Goal: Task Accomplishment & Management: Manage account settings

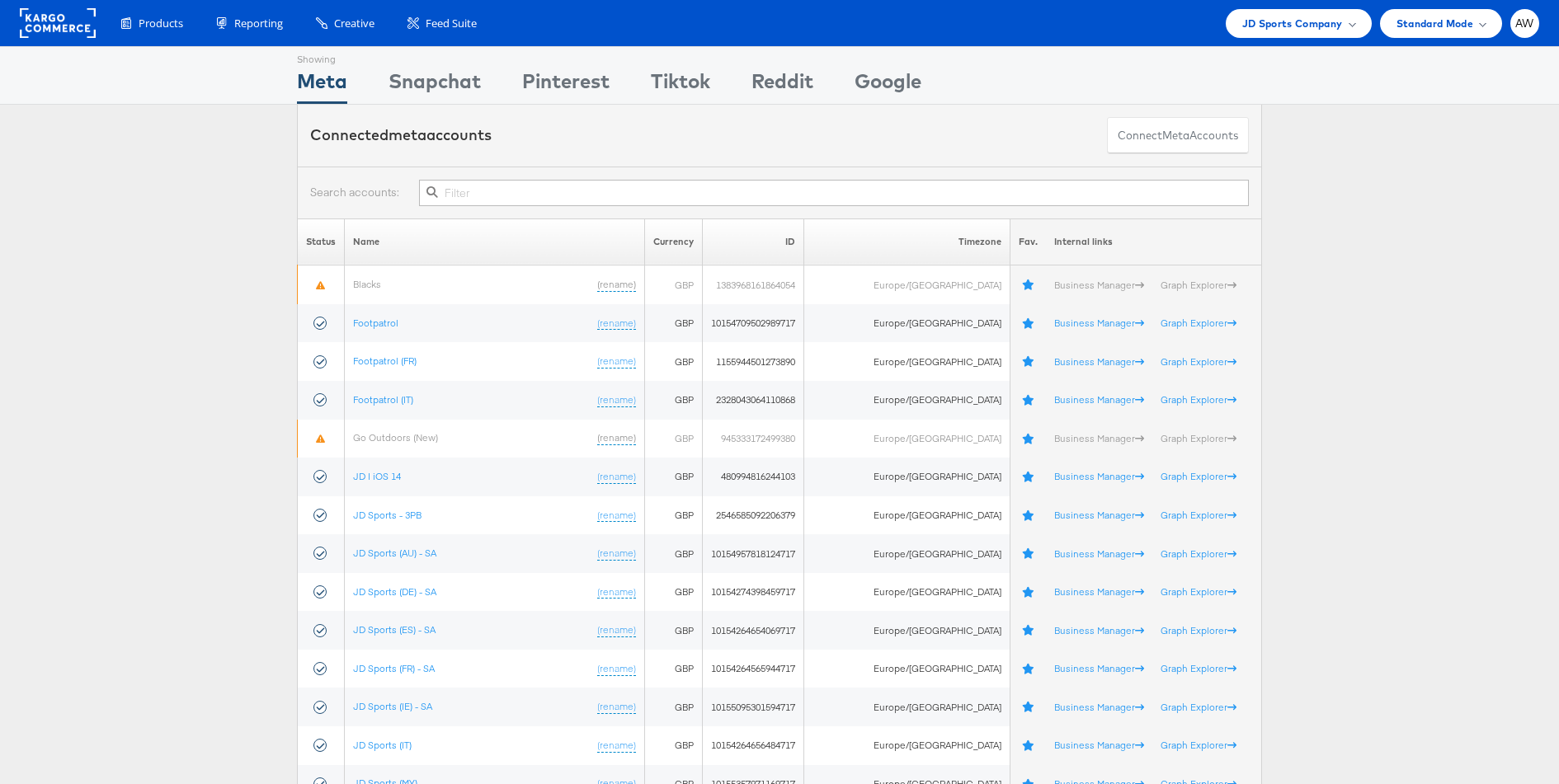
click at [913, 193] on input "text" at bounding box center [833, 192] width 829 height 27
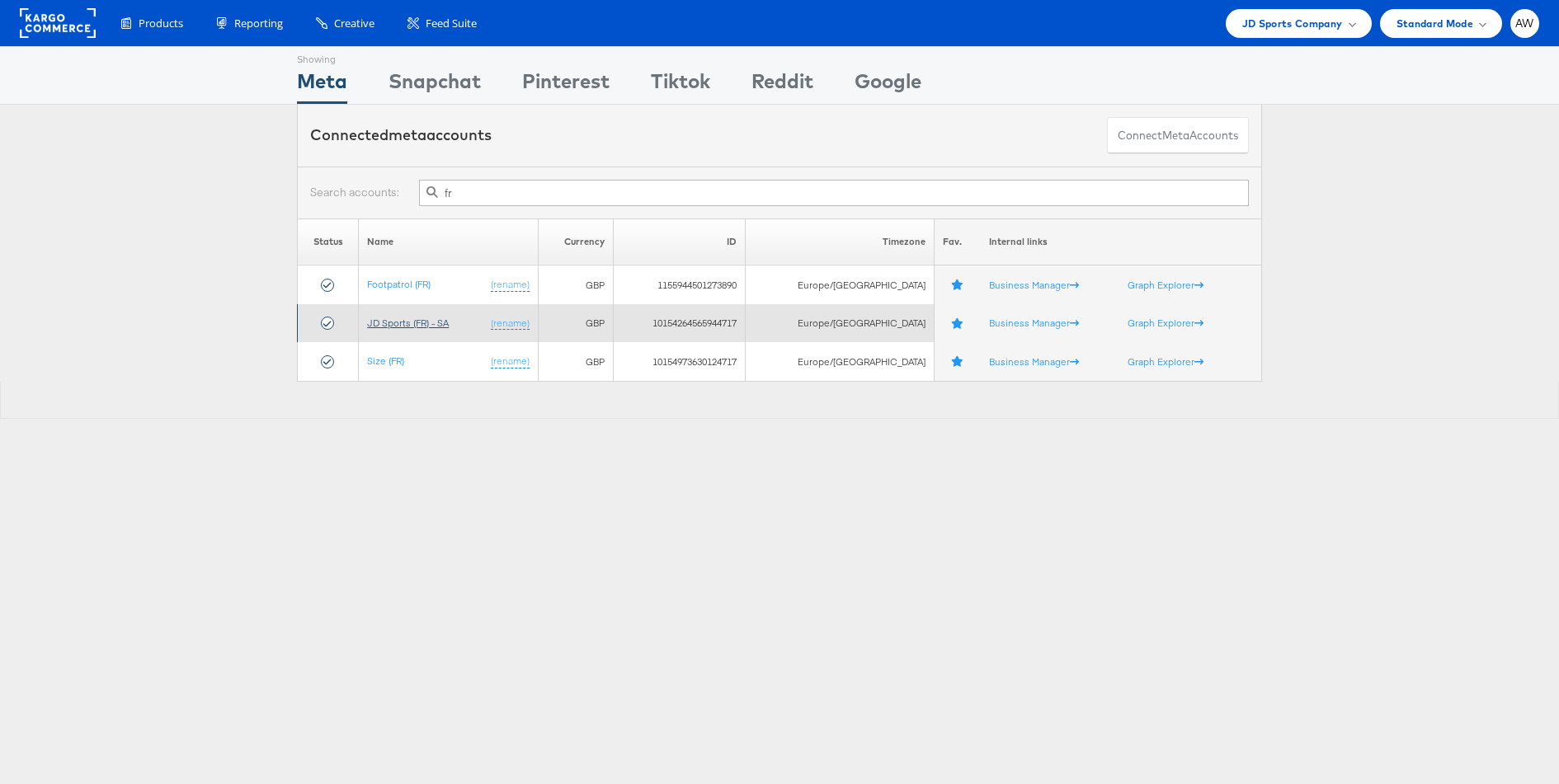
type input "fr"
click at [440, 327] on link "JD Sports (FR) - SA" at bounding box center [408, 322] width 82 height 12
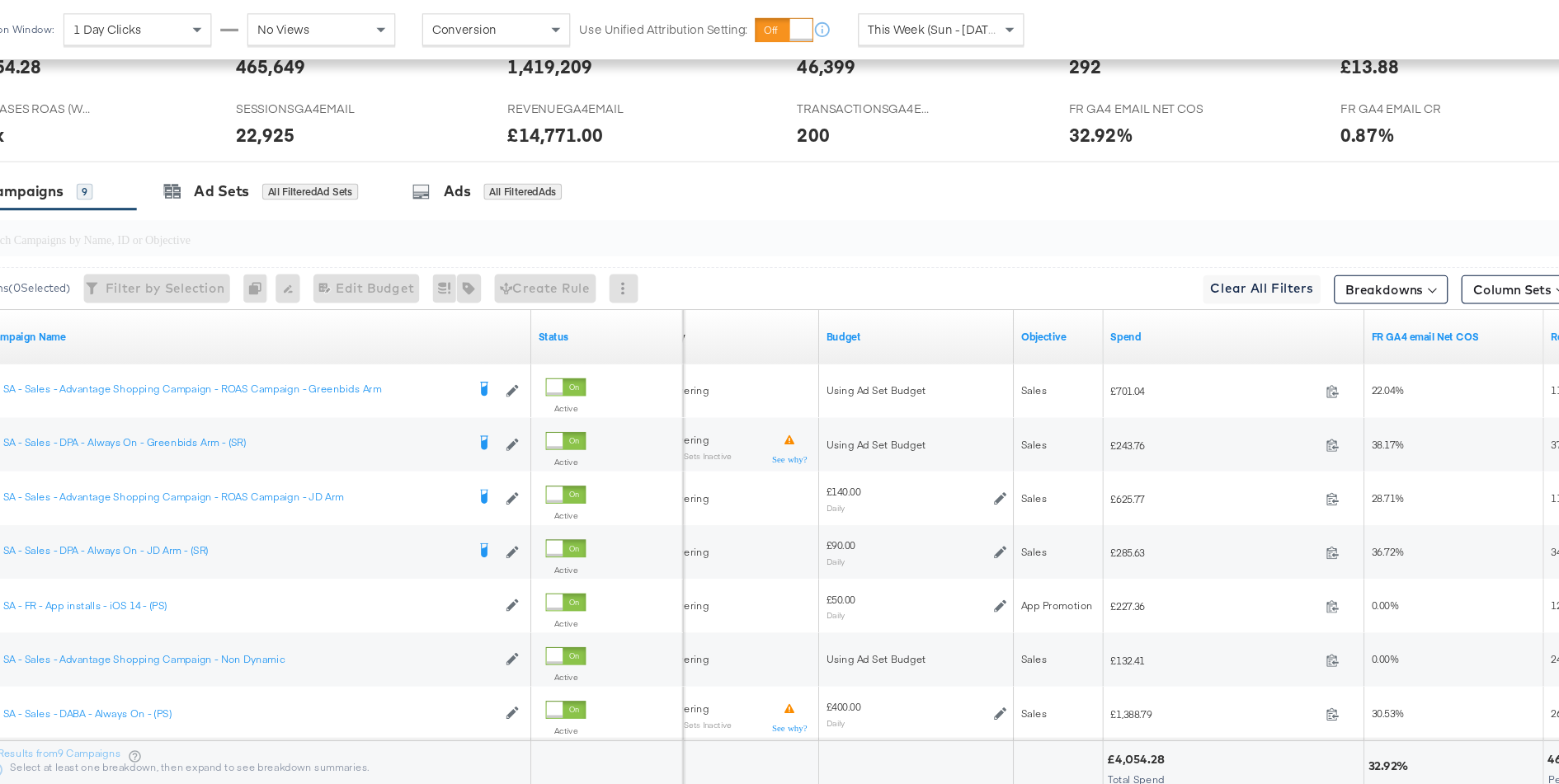
scroll to position [636, 0]
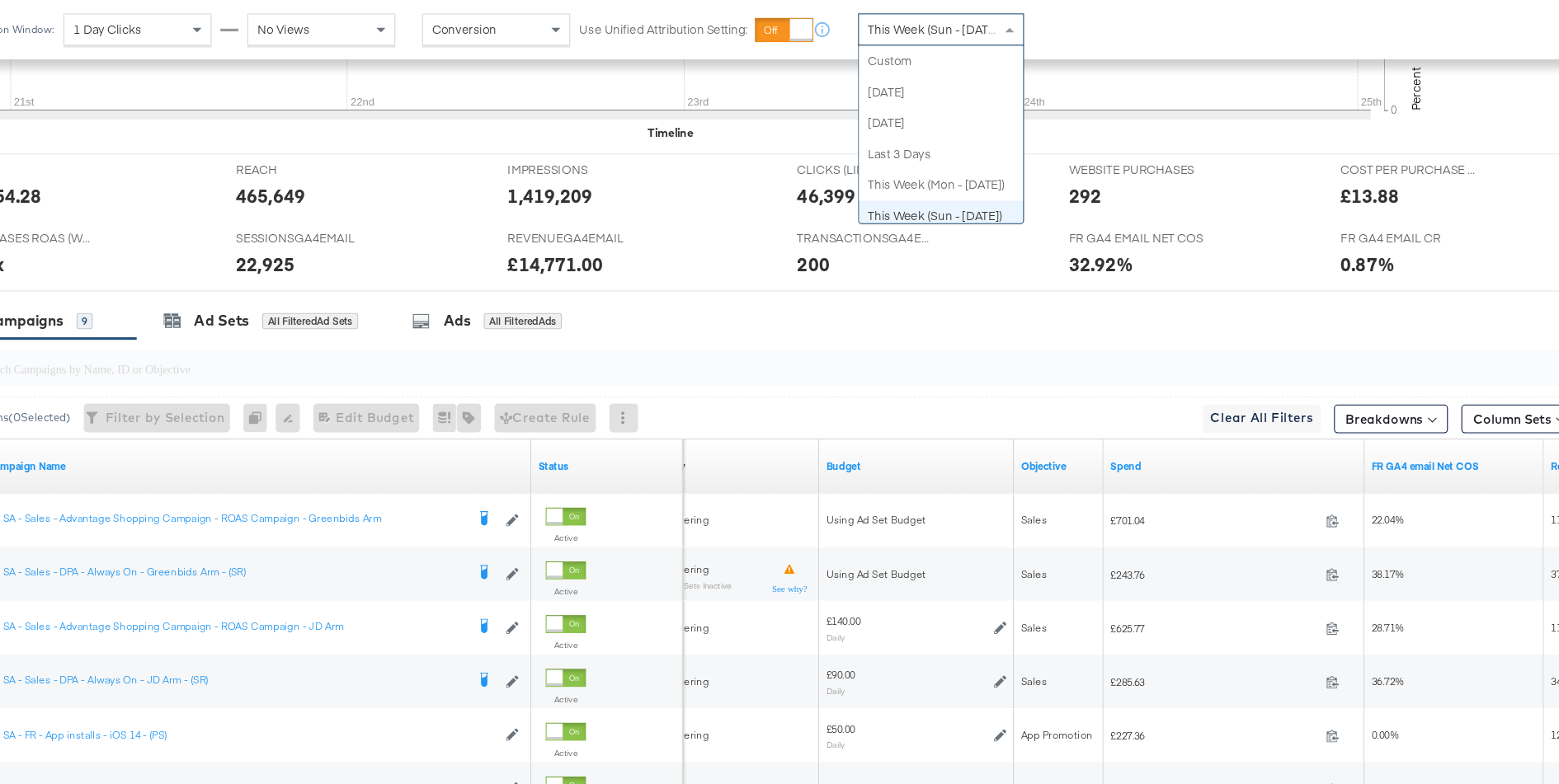
click at [994, 32] on span "This Week (Sun - [DATE])" at bounding box center [948, 28] width 123 height 15
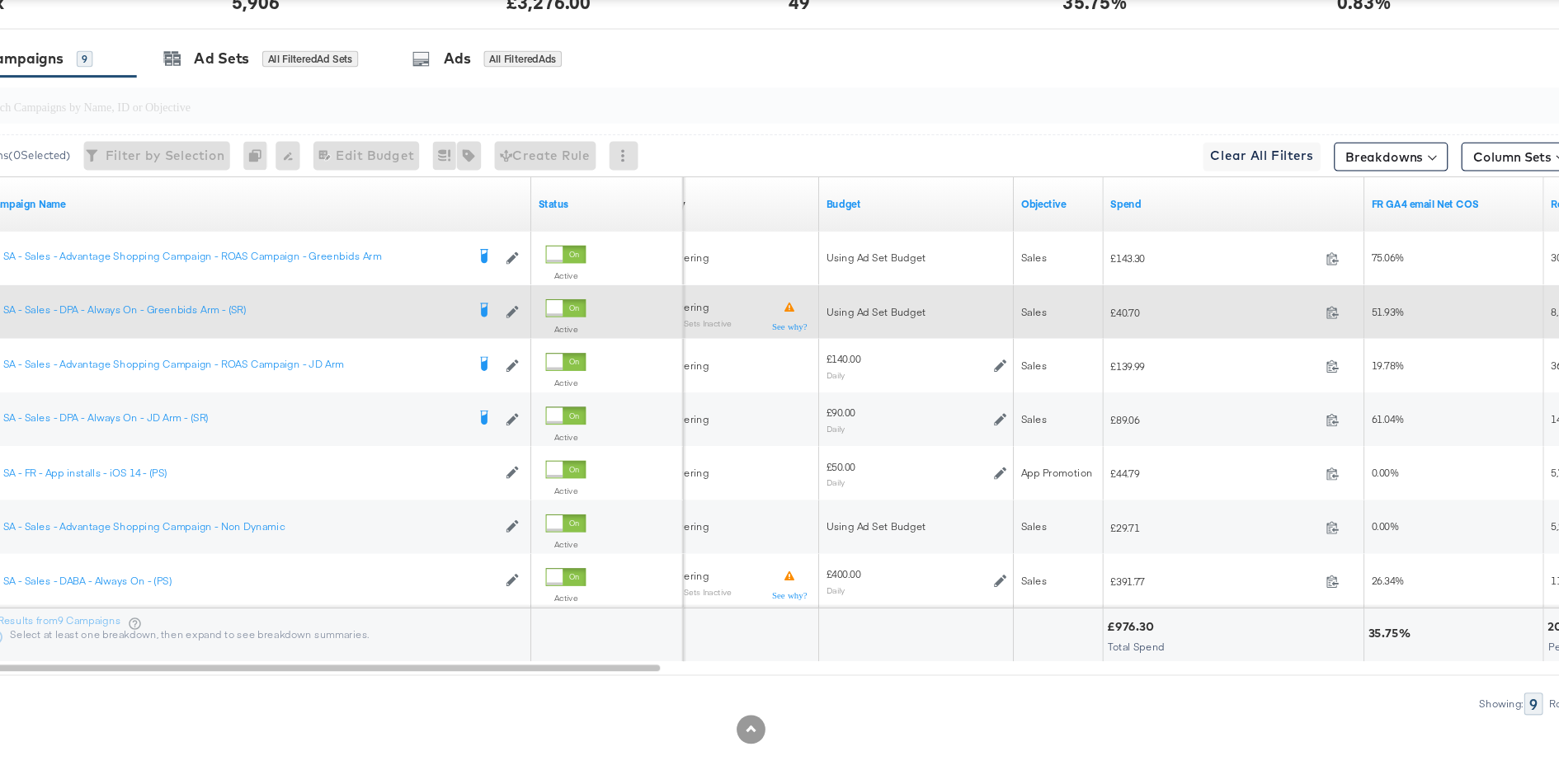
scroll to position [819, 0]
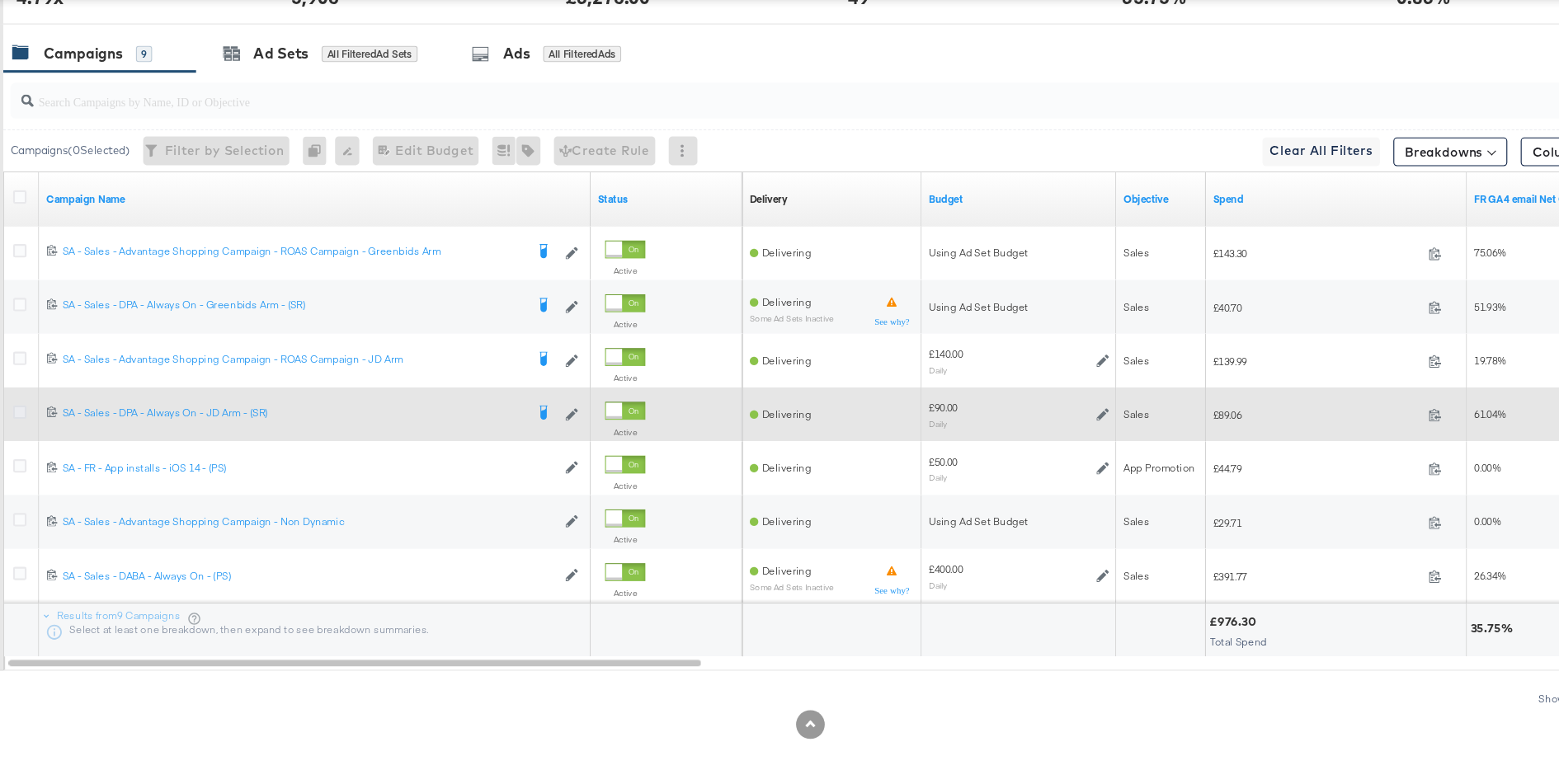
click at [46, 438] on icon at bounding box center [52, 441] width 12 height 12
click at [0, 0] on input "checkbox" at bounding box center [0, 0] width 0 height 0
click at [1049, 438] on icon at bounding box center [1048, 444] width 12 height 12
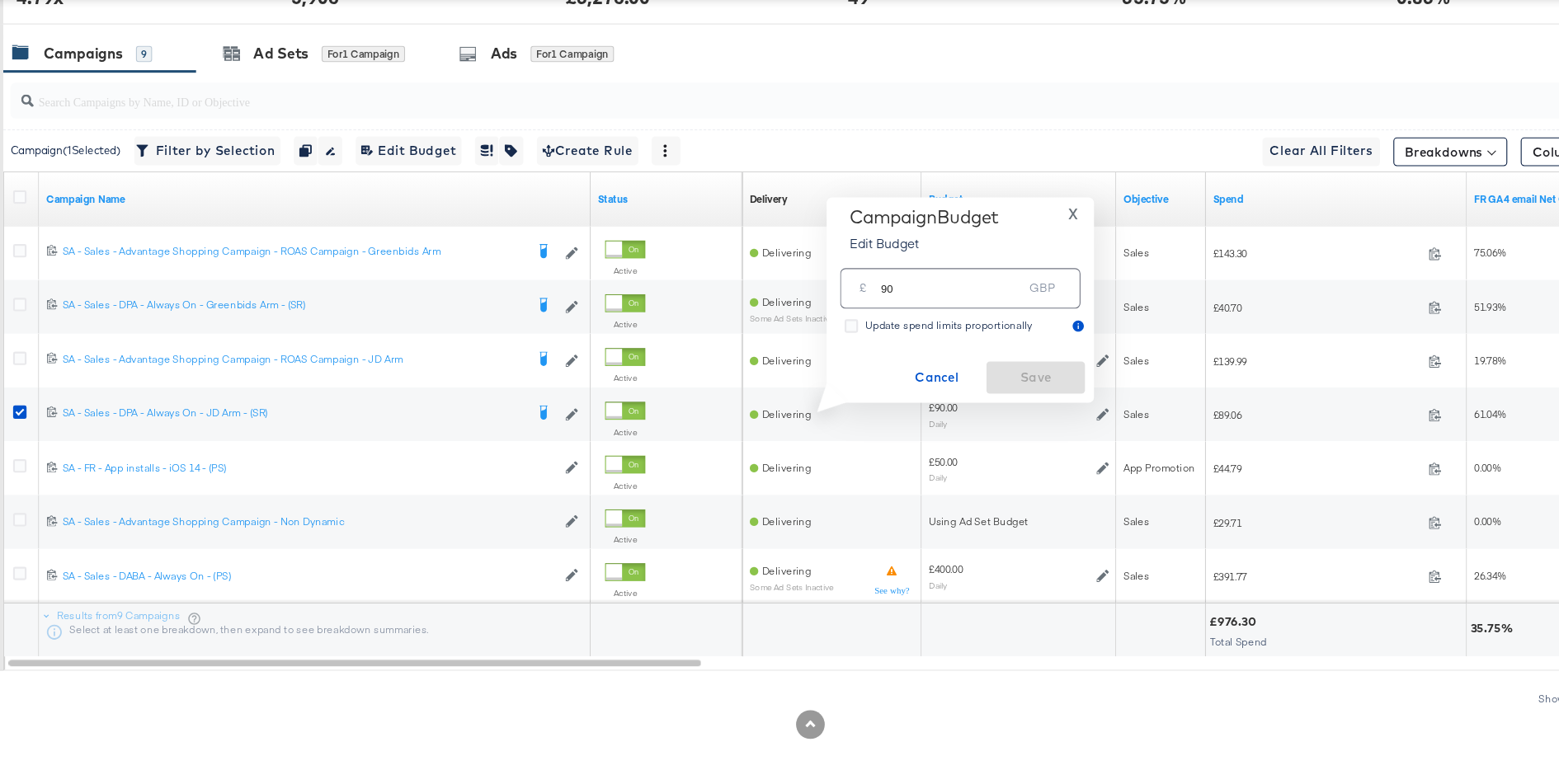
click at [913, 330] on input "90" at bounding box center [909, 321] width 131 height 36
type input "70"
click at [964, 401] on span "Save" at bounding box center [987, 410] width 77 height 20
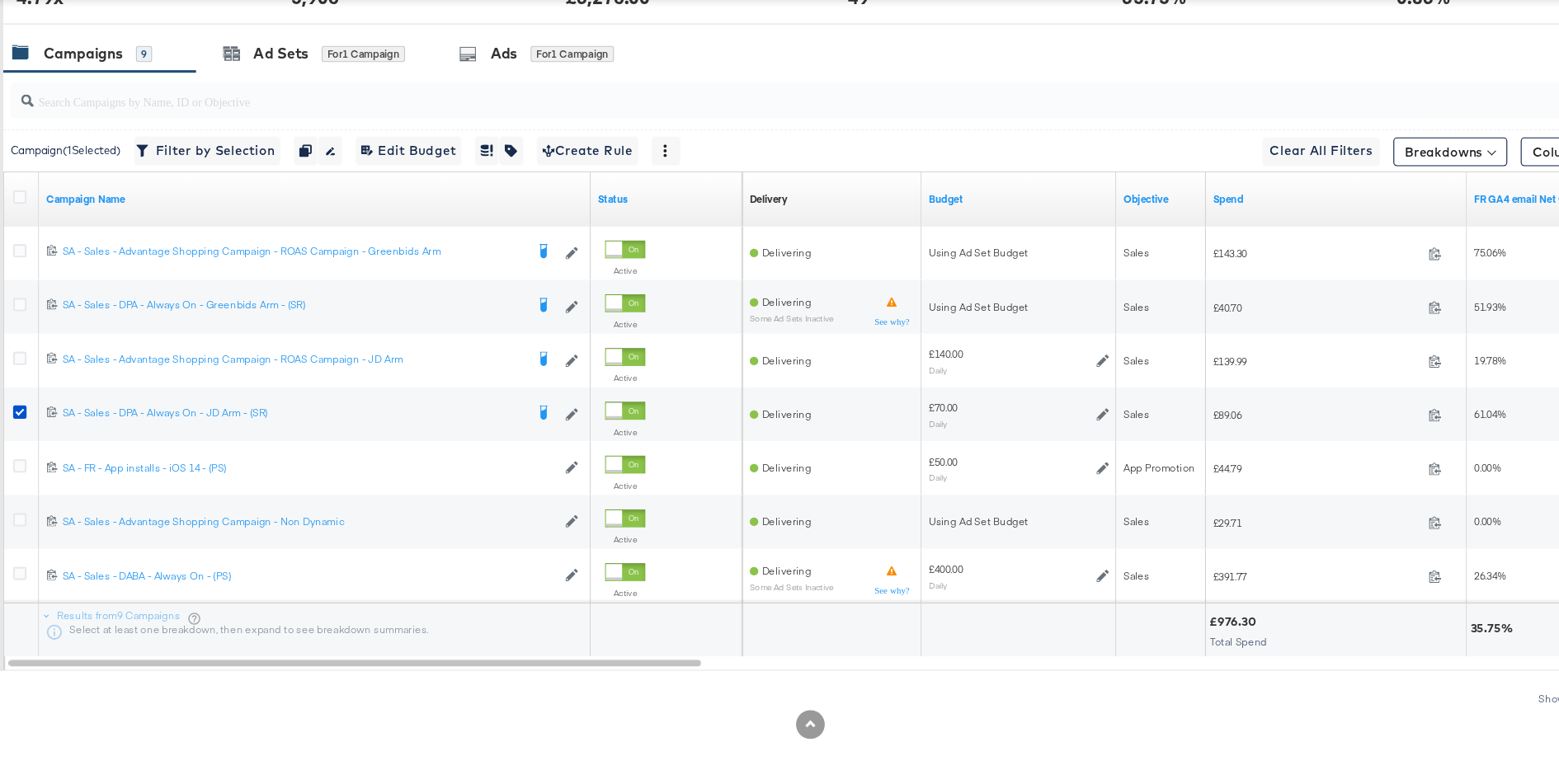
click at [297, 88] on div at bounding box center [780, 91] width 1559 height 13
click at [313, 110] on div "Ad Sets" at bounding box center [292, 111] width 51 height 19
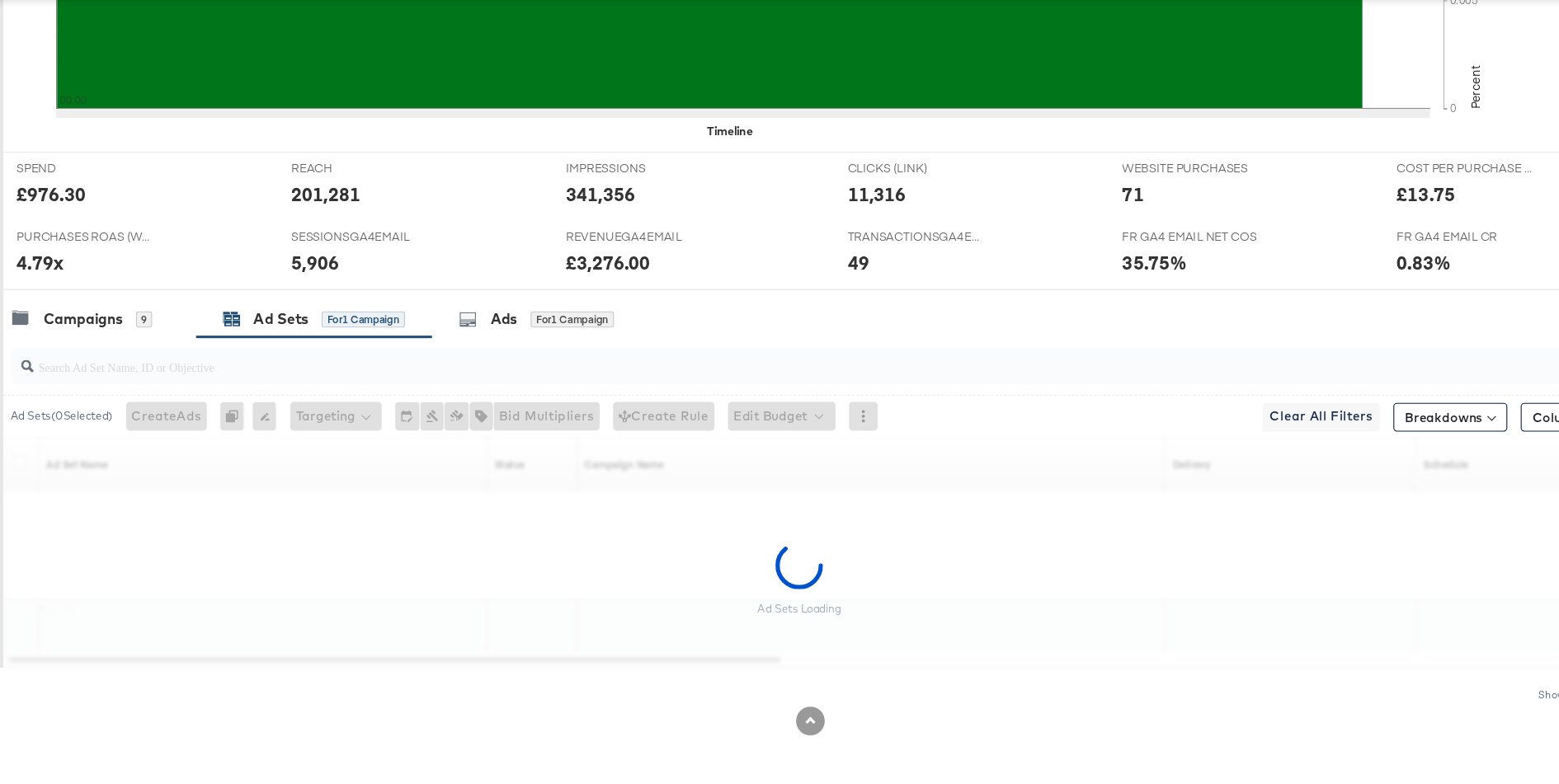
scroll to position [571, 0]
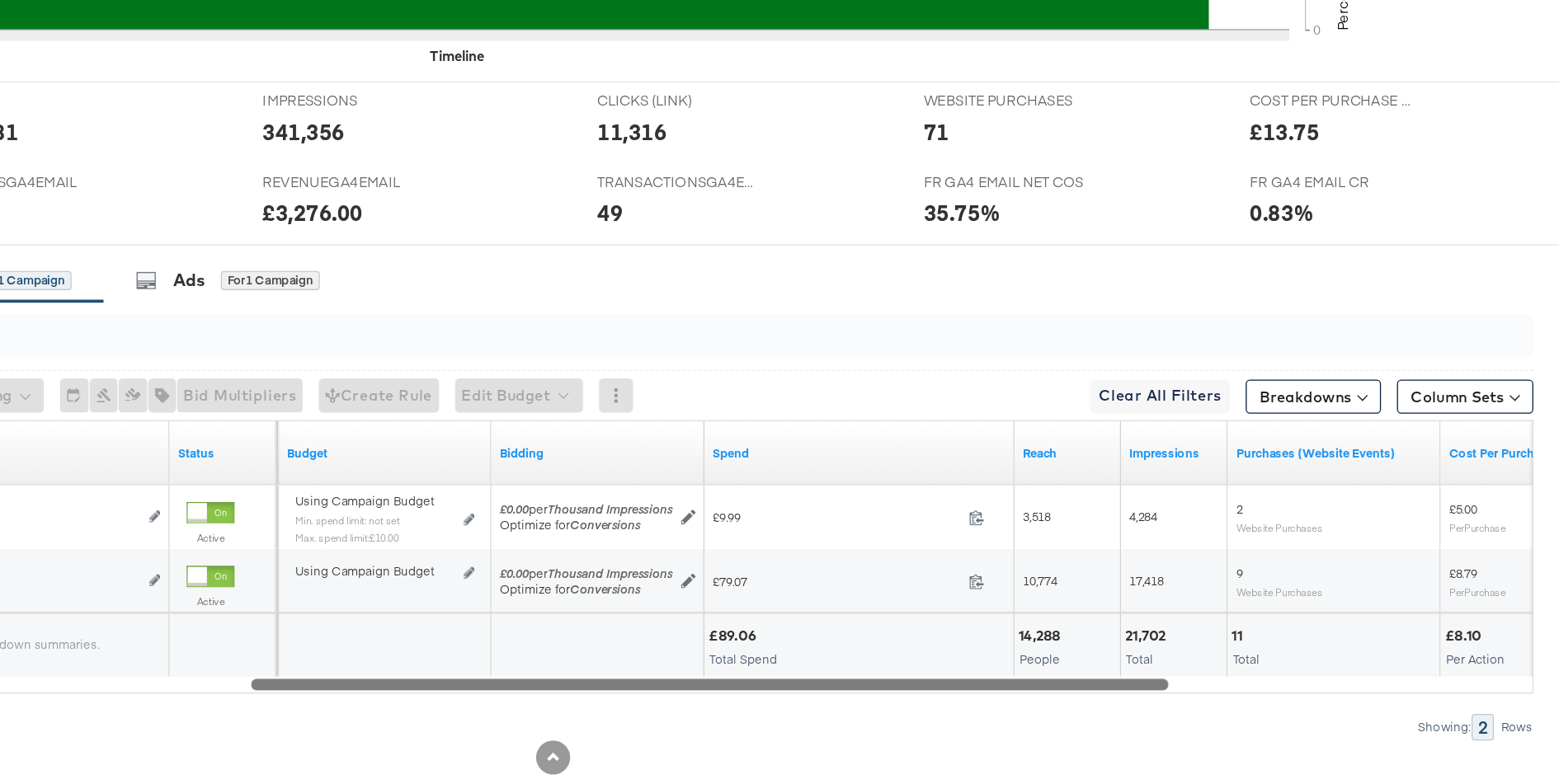
drag, startPoint x: 1114, startPoint y: 671, endPoint x: 829, endPoint y: 661, distance: 285.2
click at [828, 661] on div "Ad Set Name Status Schedule Budget Bidding Spend Reach Impressions Purchases (W…" at bounding box center [787, 573] width 1501 height 212
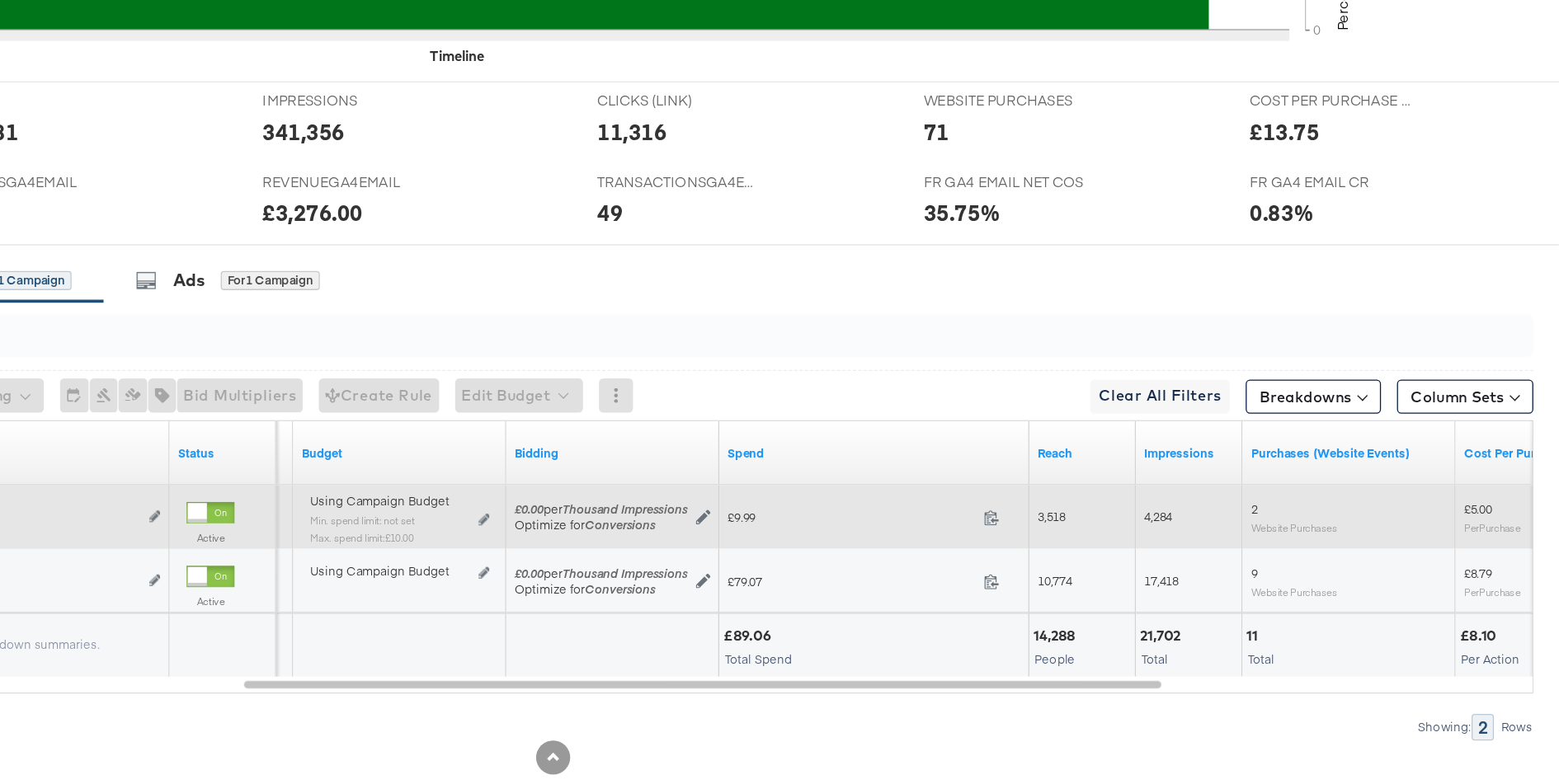
click at [732, 536] on div "Using Campaign Budget Min. spend limit: not set Max. spend limit : £10.00 Edit …" at bounding box center [660, 550] width 152 height 52
click at [723, 540] on icon at bounding box center [725, 545] width 8 height 9
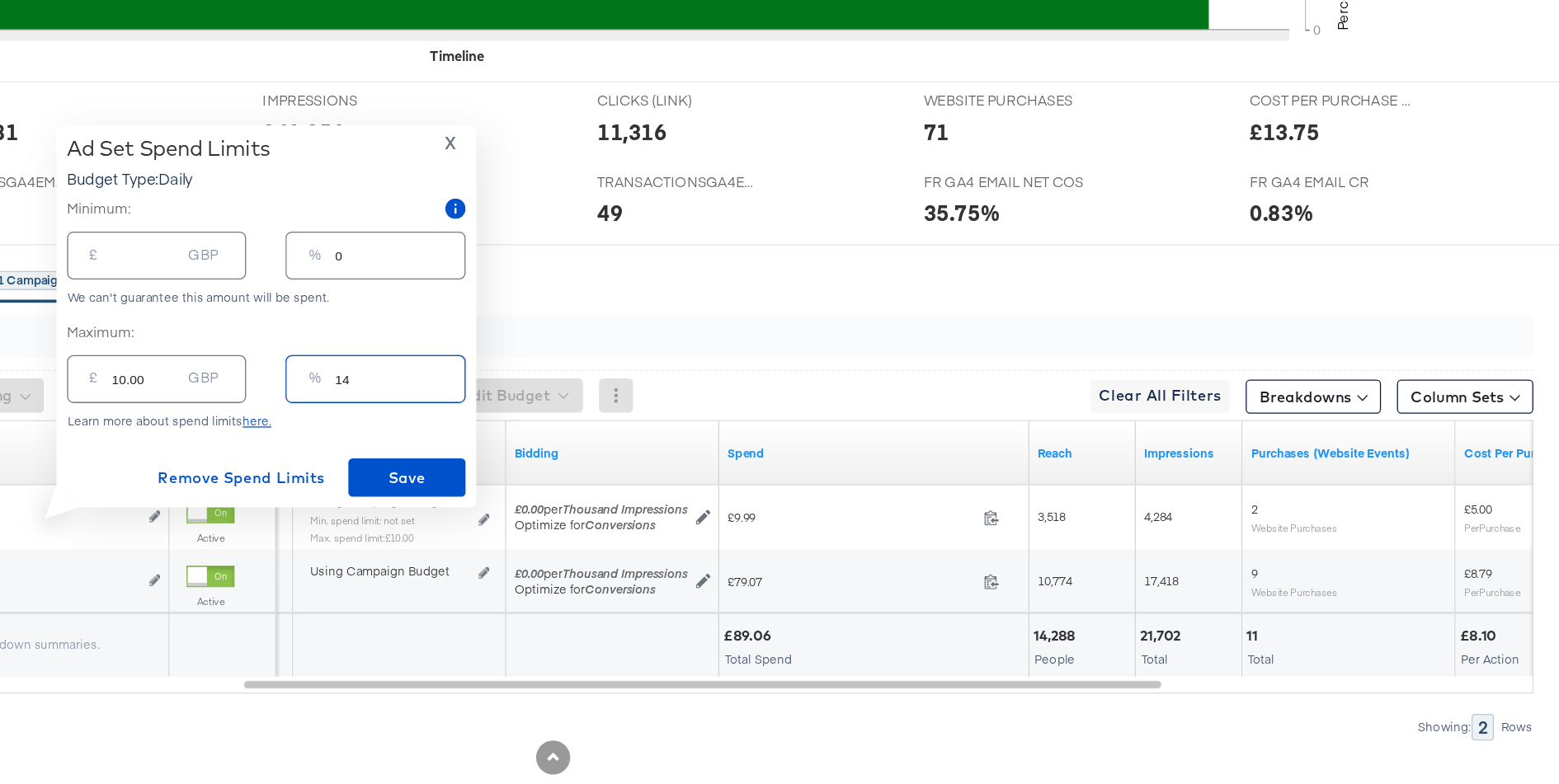
click at [616, 444] on input "14" at bounding box center [661, 429] width 99 height 36
click at [625, 444] on input "14" at bounding box center [661, 429] width 99 height 36
click at [622, 443] on input "14" at bounding box center [661, 429] width 99 height 36
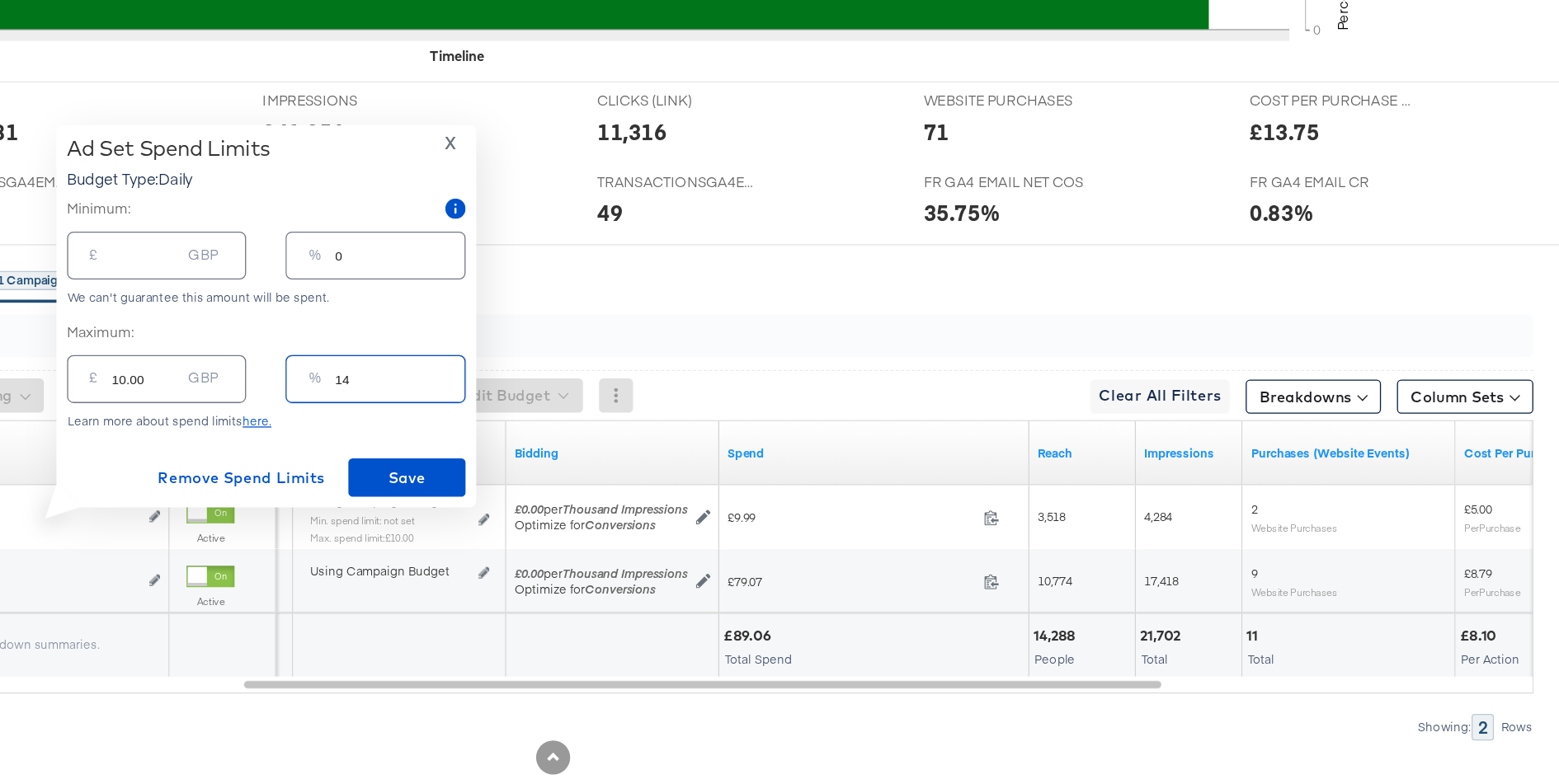
type input "142"
type input "99.40"
click at [611, 436] on input "142" at bounding box center [661, 429] width 99 height 36
type input "2"
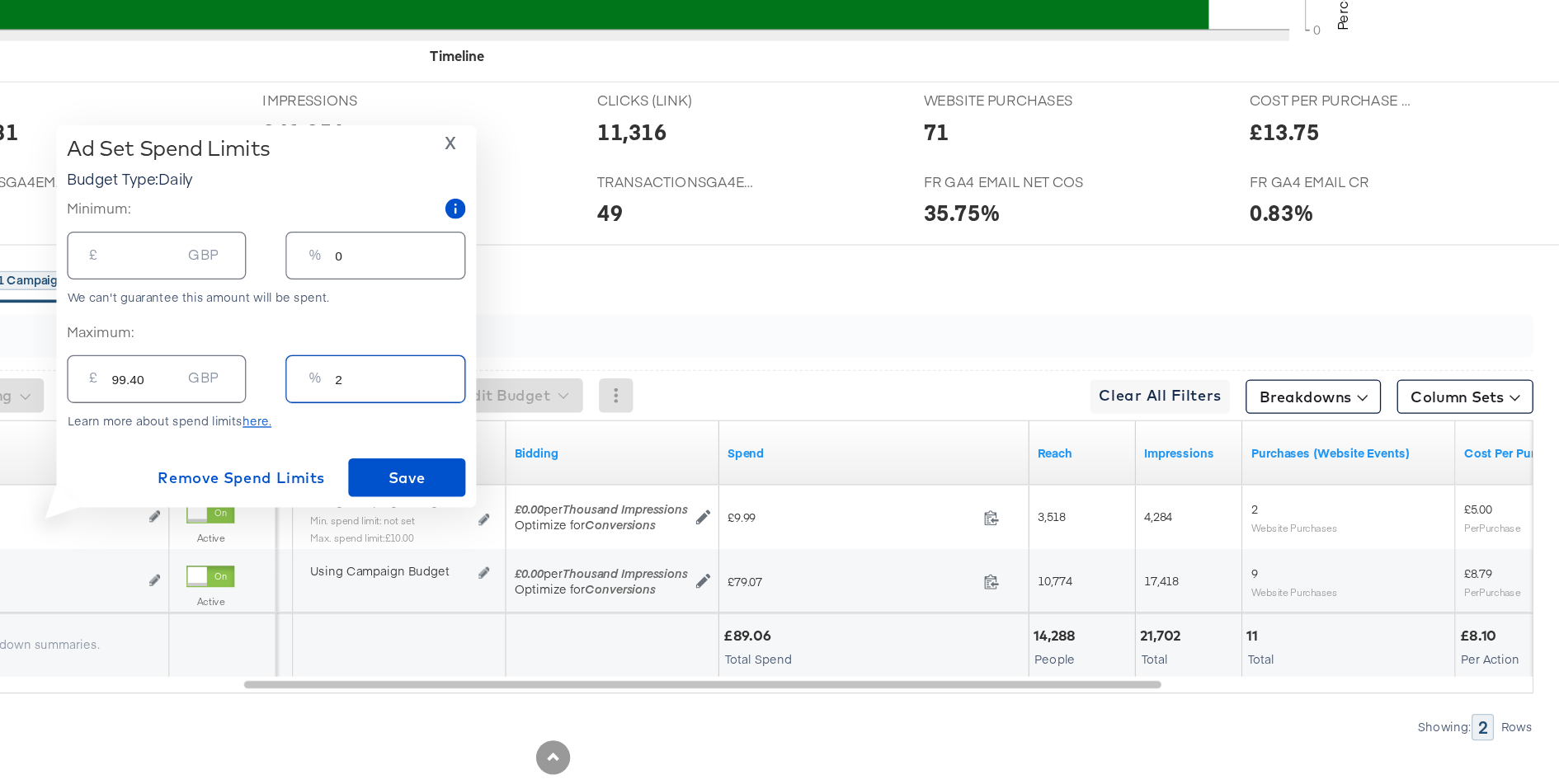
type input "1.40"
type input "25"
type input "17.50"
type input "25"
click at [636, 399] on label "Maximum:" at bounding box center [557, 399] width 308 height 16
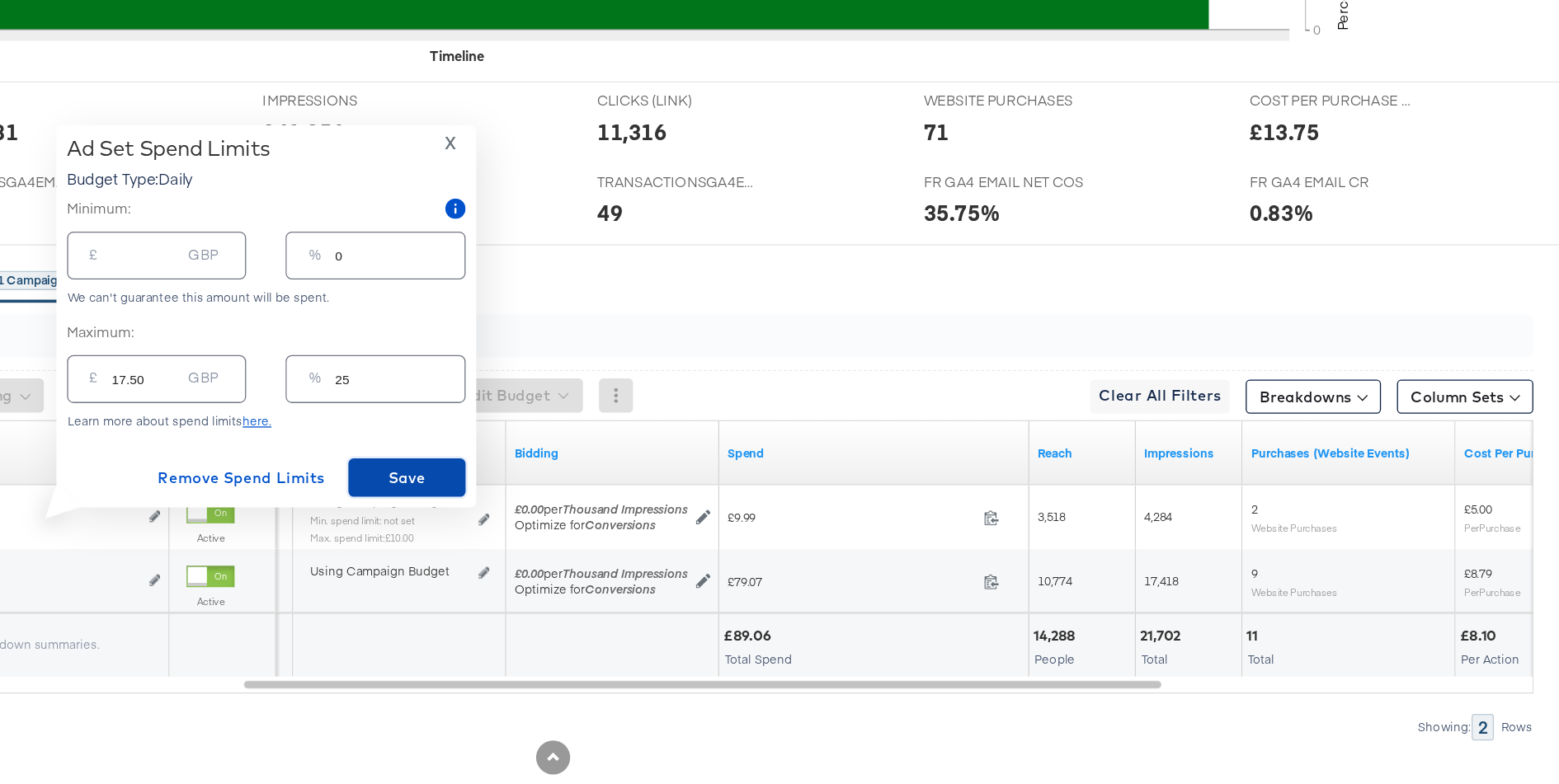
click at [649, 502] on span "Save" at bounding box center [666, 513] width 77 height 20
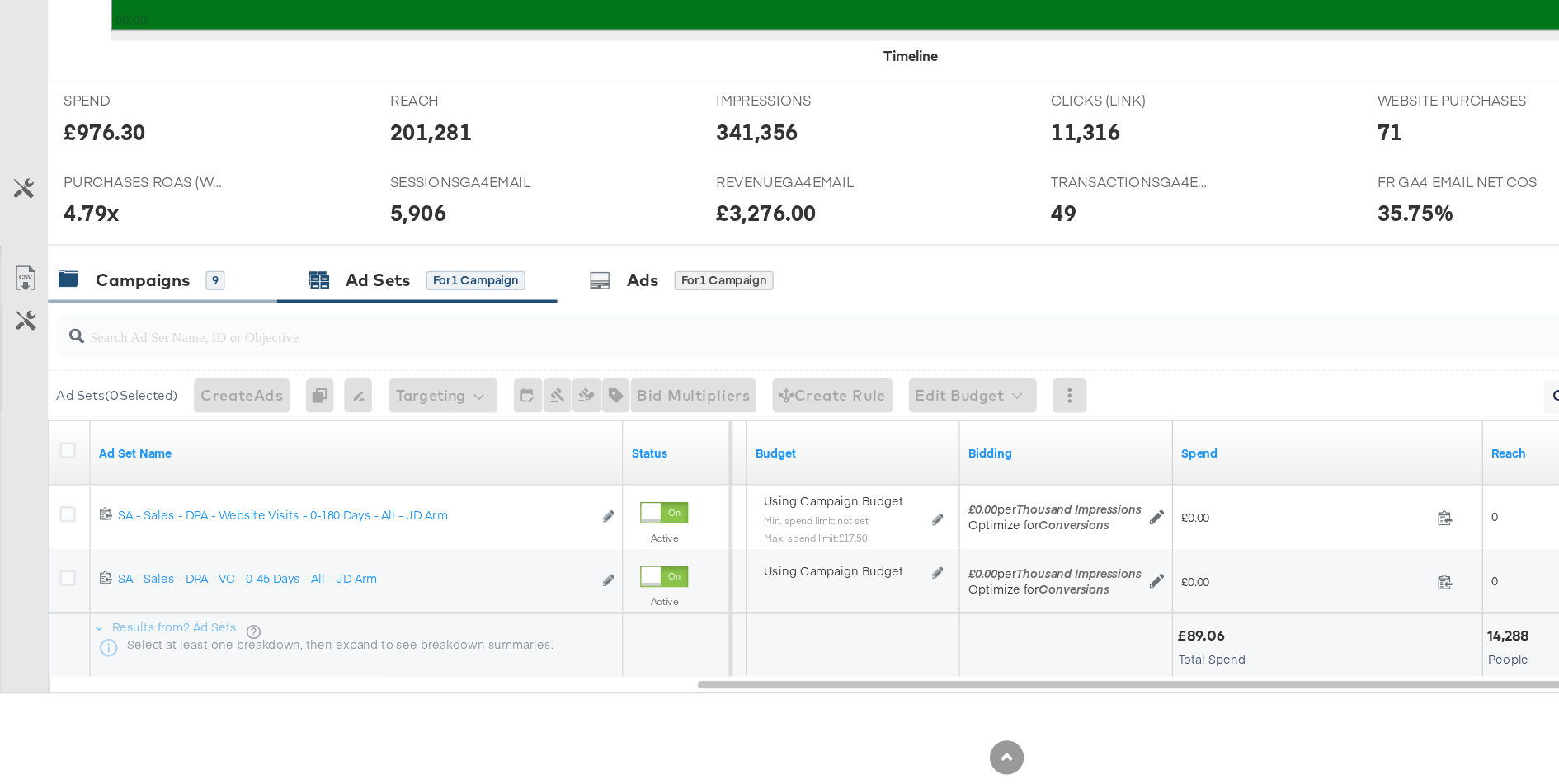
click at [163, 358] on div "9" at bounding box center [167, 360] width 15 height 15
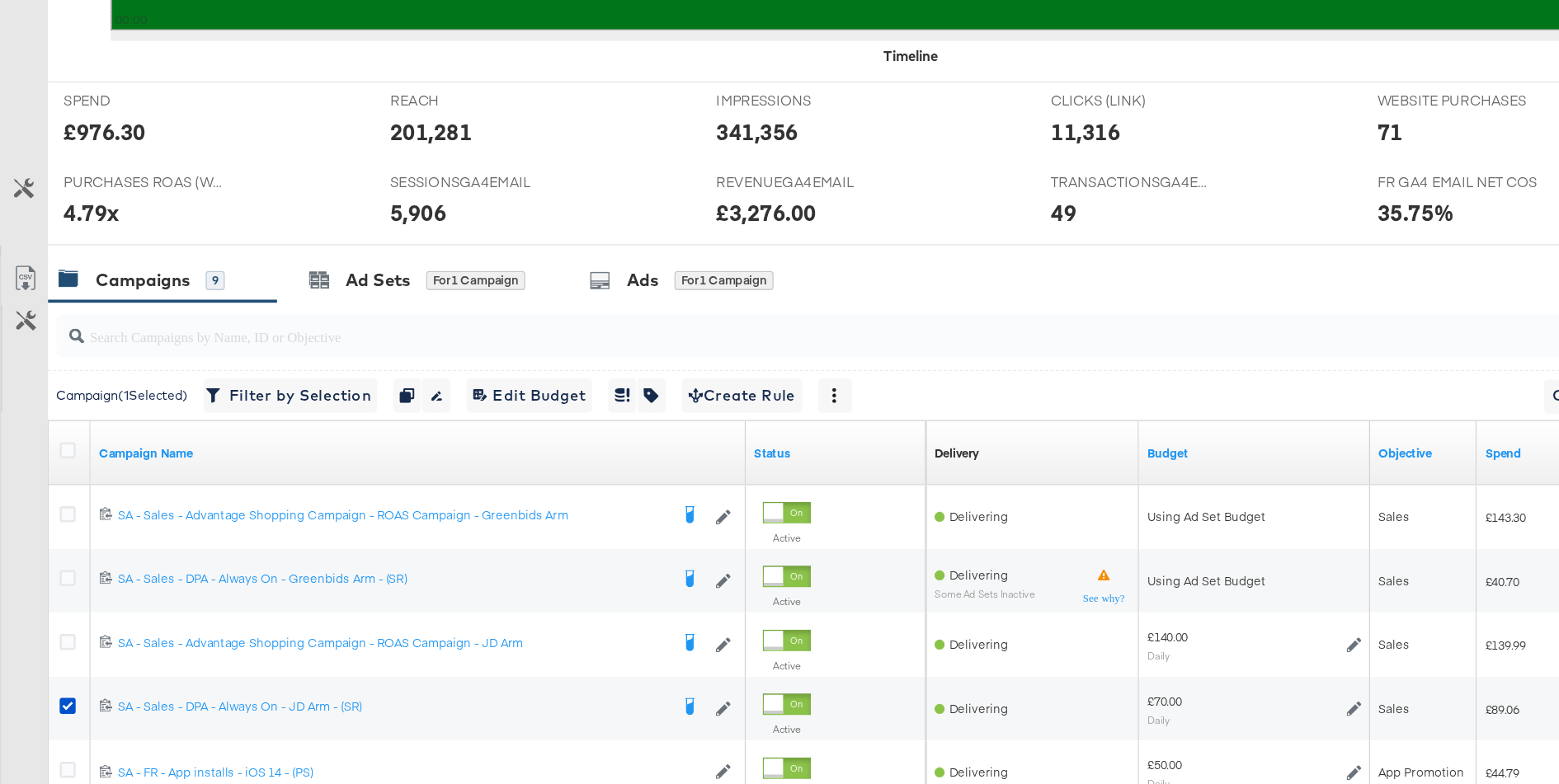
scroll to position [671, 0]
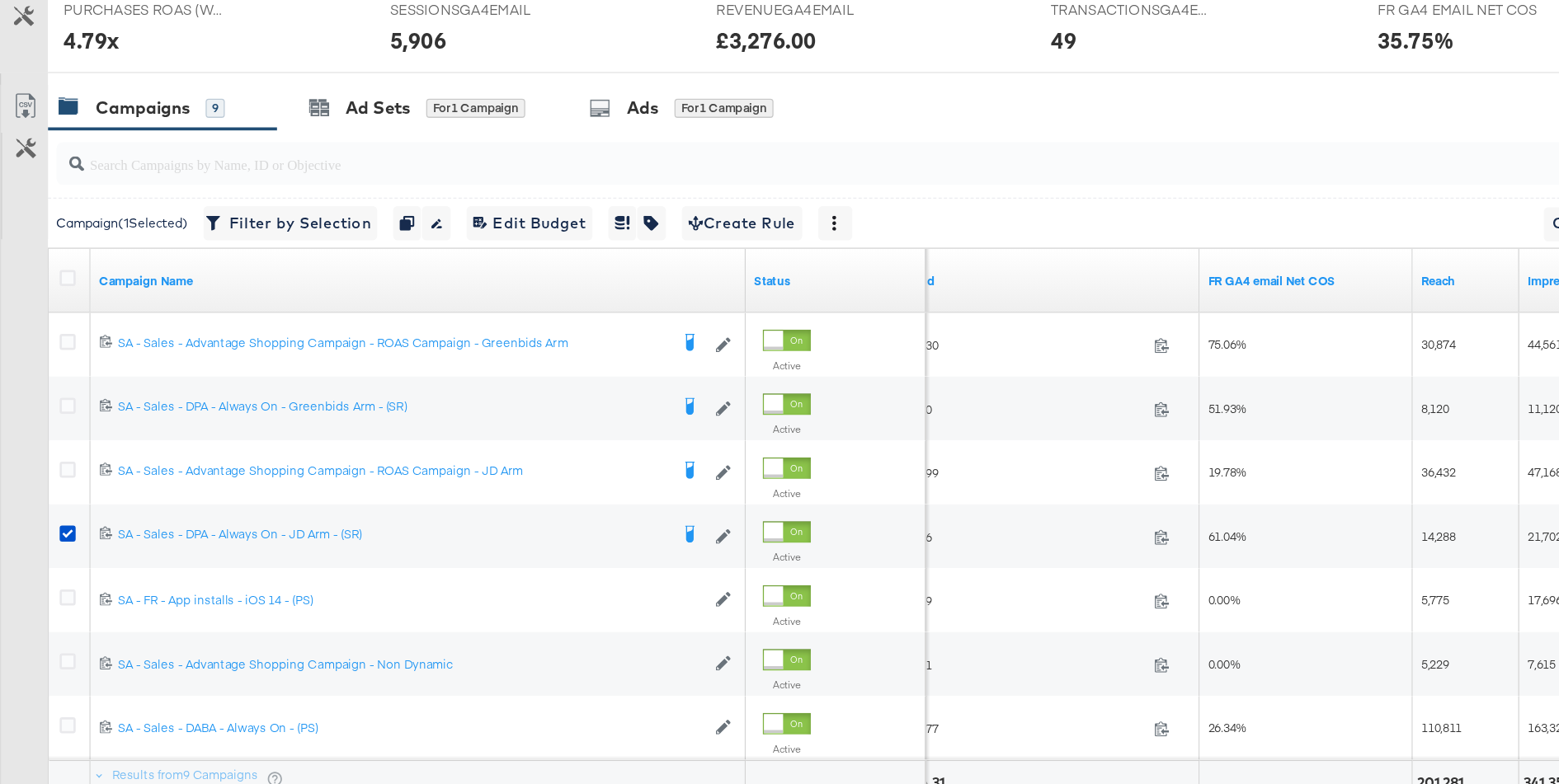
click at [139, 244] on div "Campaigns 9" at bounding box center [125, 259] width 178 height 36
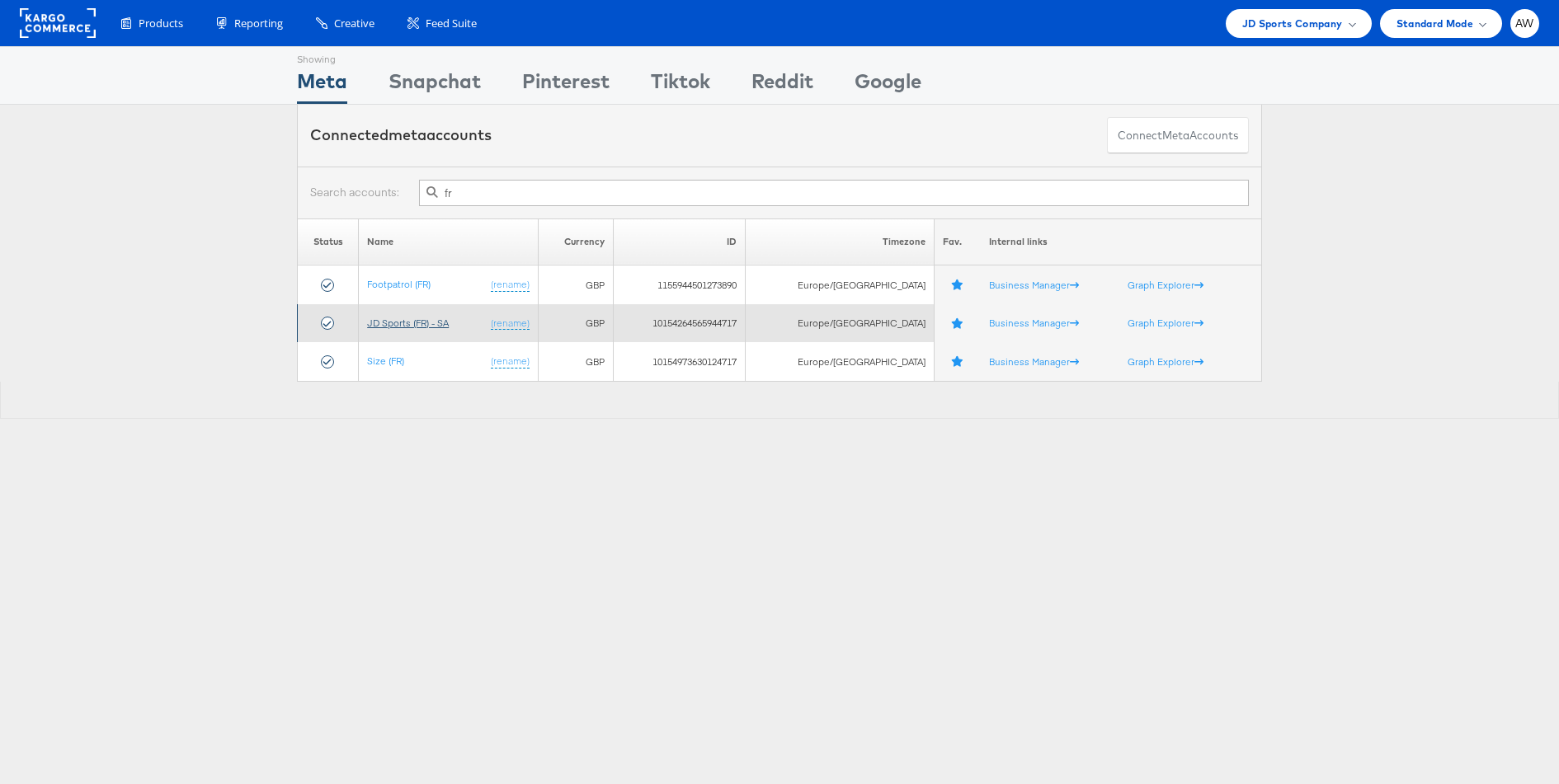
type input "fr"
click at [433, 317] on link "JD Sports (FR) - SA" at bounding box center [408, 322] width 82 height 12
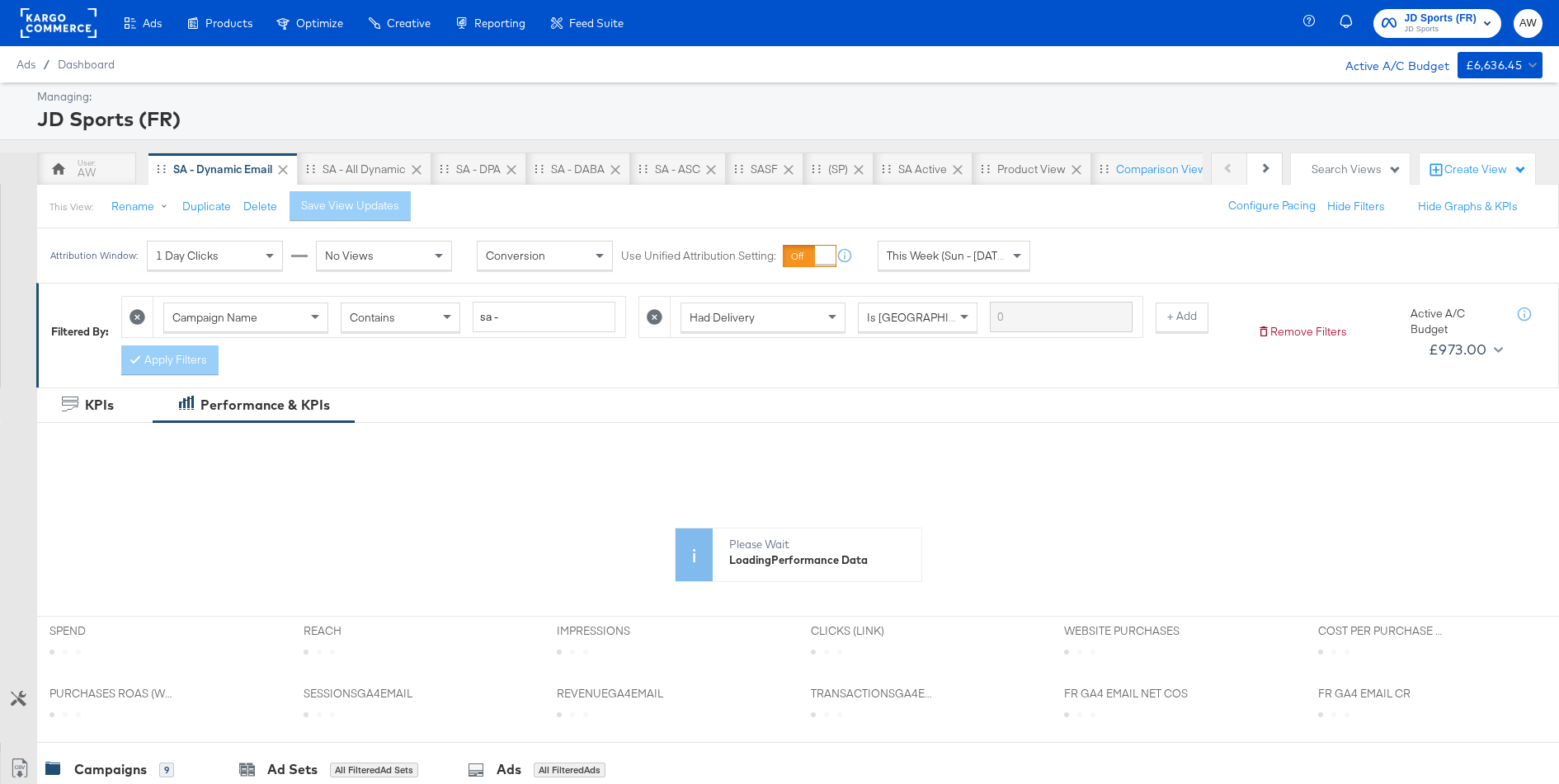
click at [969, 250] on span "This Week (Sun - [DATE])" at bounding box center [948, 256] width 123 height 15
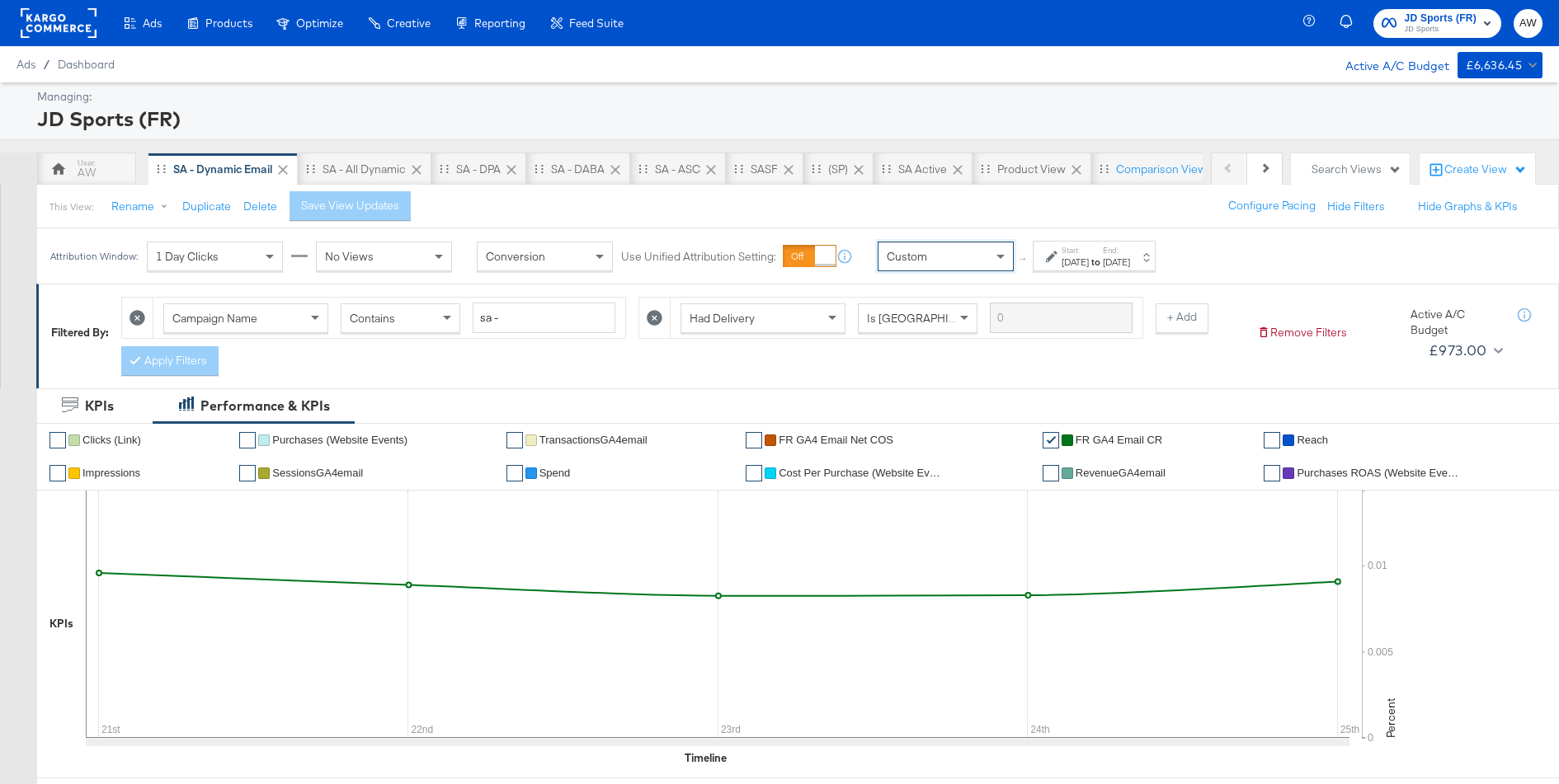
click at [1089, 252] on label "Start:" at bounding box center [1075, 250] width 28 height 11
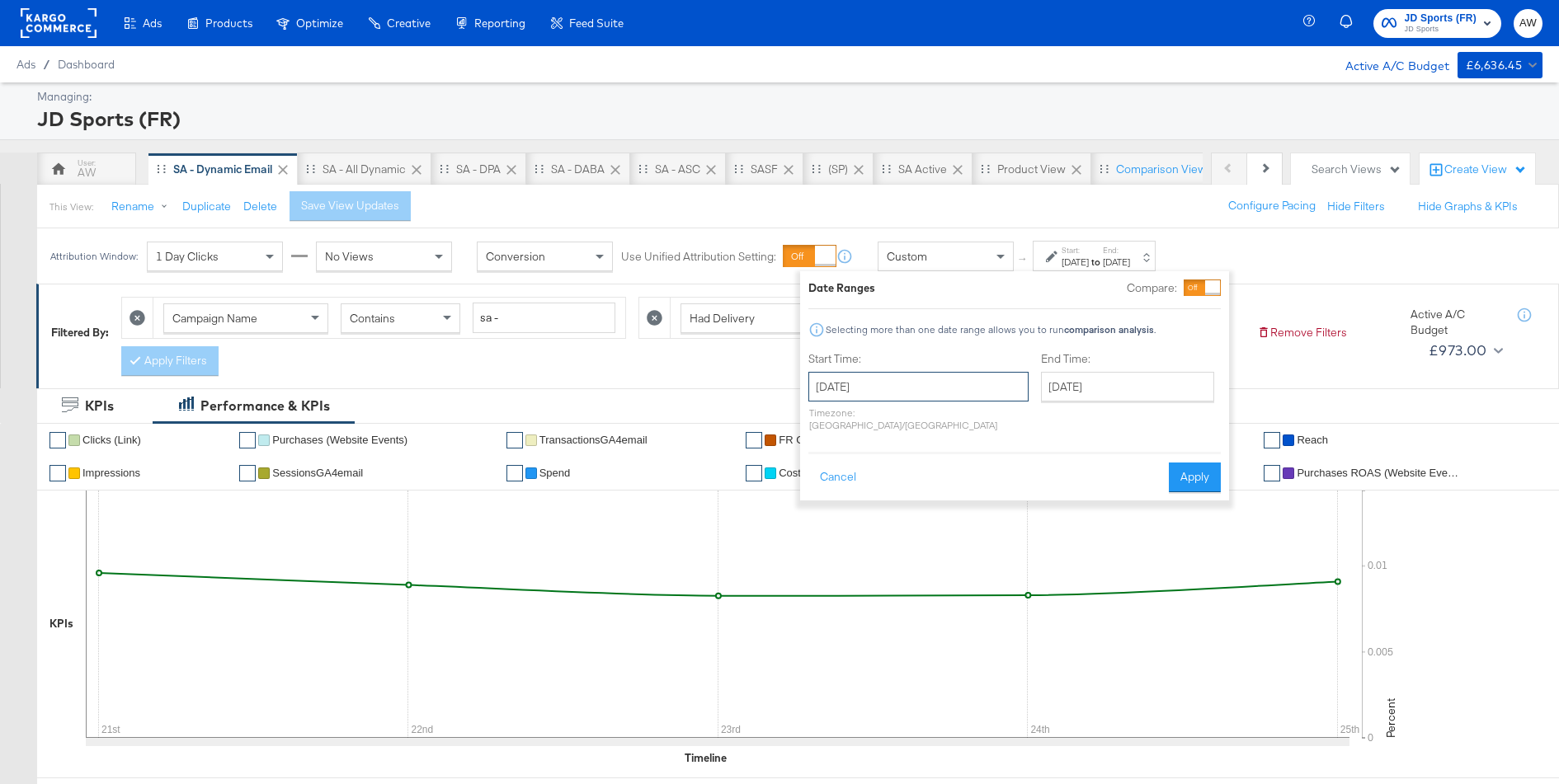
click at [893, 379] on input "September 25th 2025" at bounding box center [918, 386] width 220 height 29
click at [829, 539] on td "21" at bounding box center [827, 539] width 28 height 23
type input "September 21st 2025"
click at [1040, 396] on input "September 25th 2025" at bounding box center [1126, 386] width 173 height 29
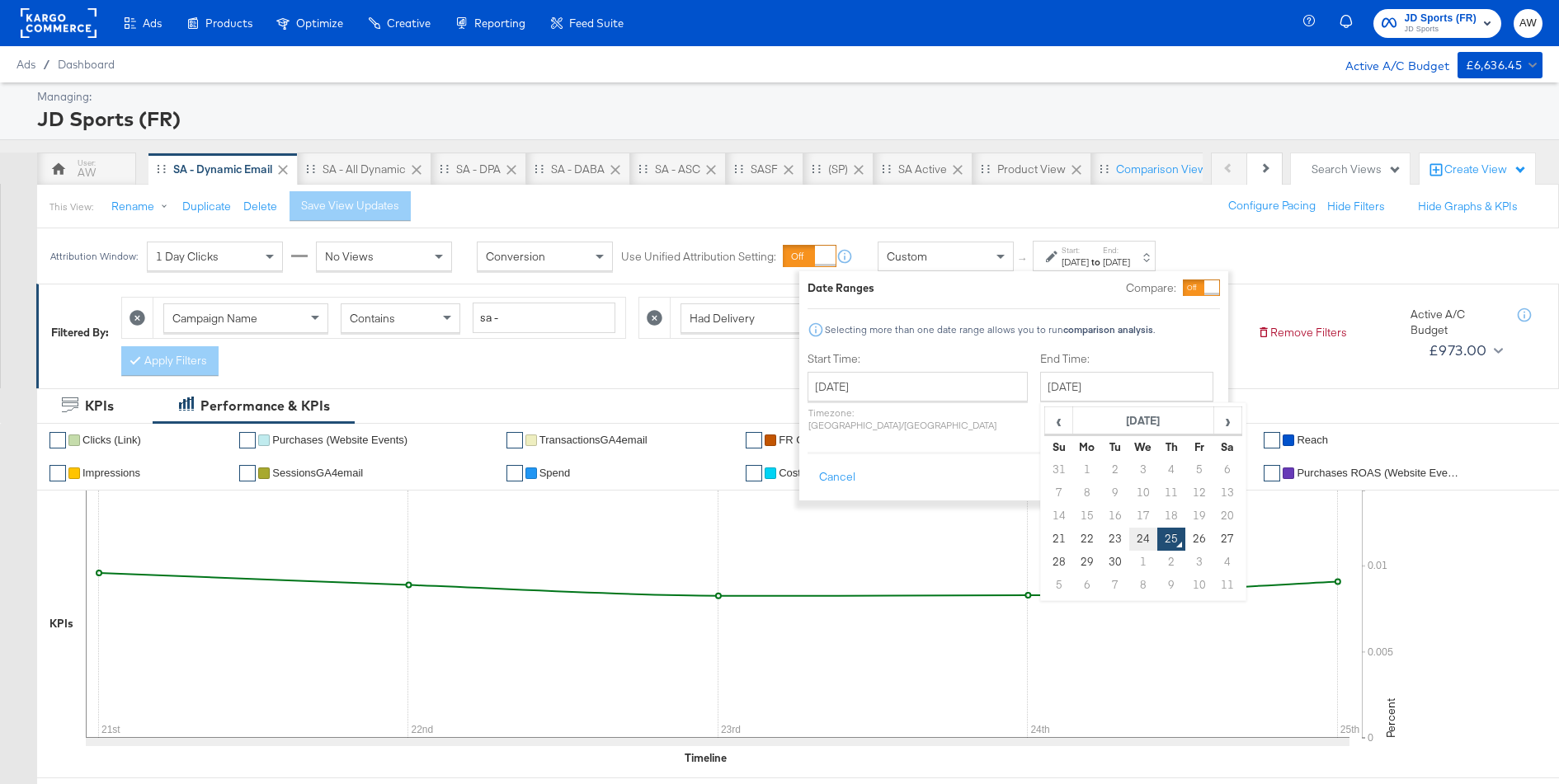
click at [1129, 530] on td "24" at bounding box center [1143, 539] width 28 height 23
type input "September 24th 2025"
click at [1200, 465] on button "Apply" at bounding box center [1194, 478] width 52 height 29
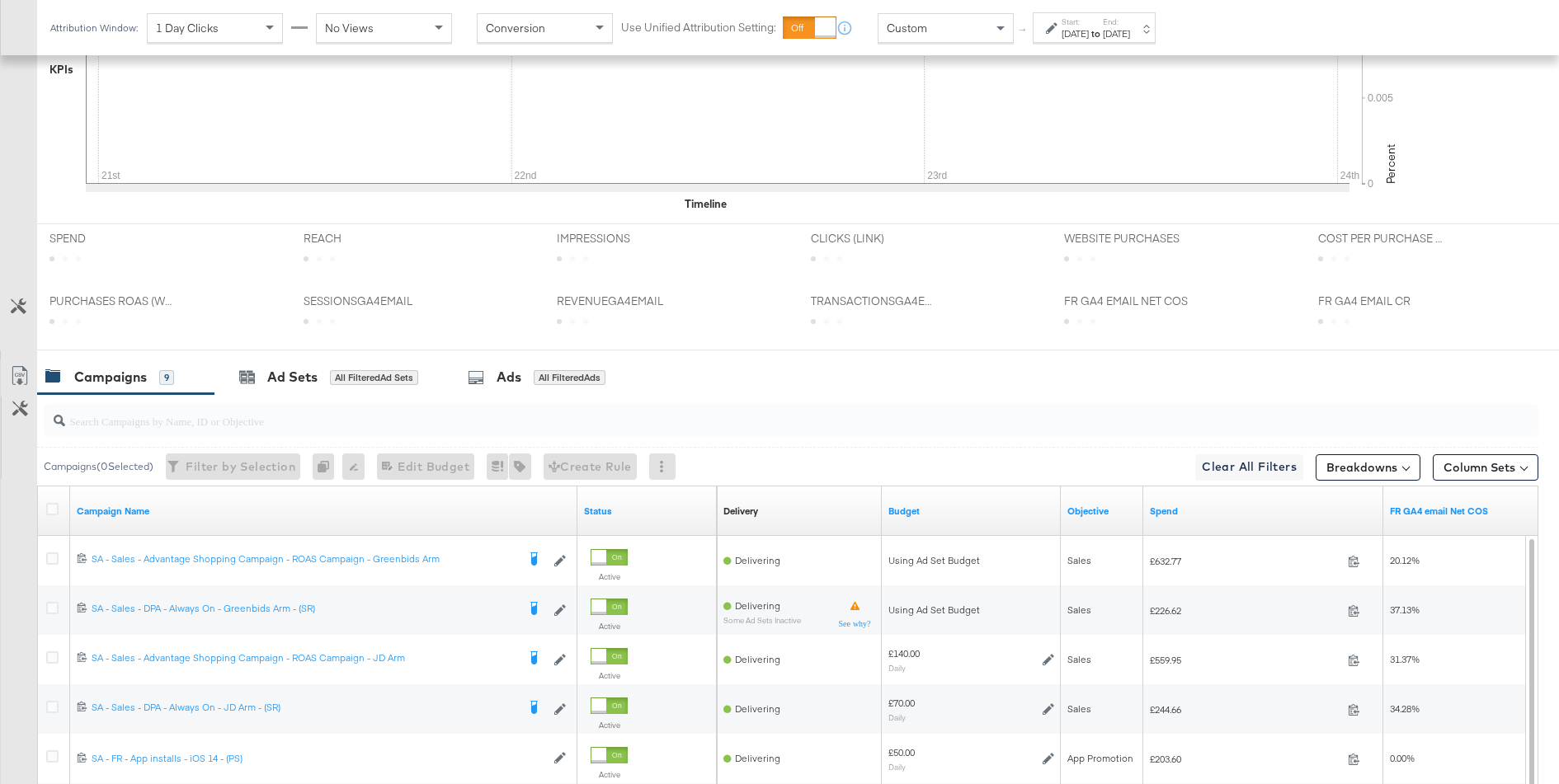
scroll to position [715, 0]
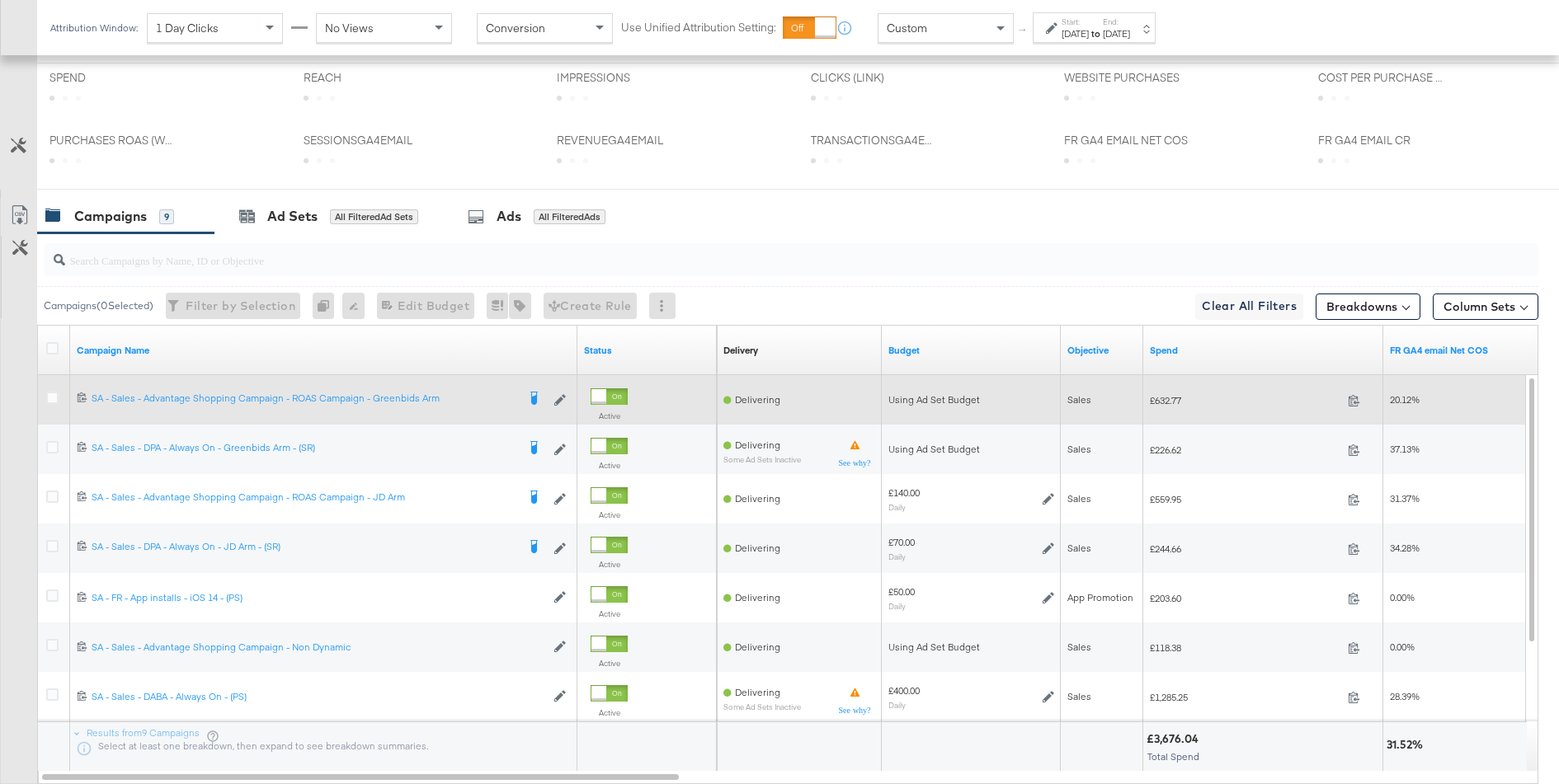
click at [1195, 387] on div "£632.77 632.77" at bounding box center [1263, 400] width 240 height 26
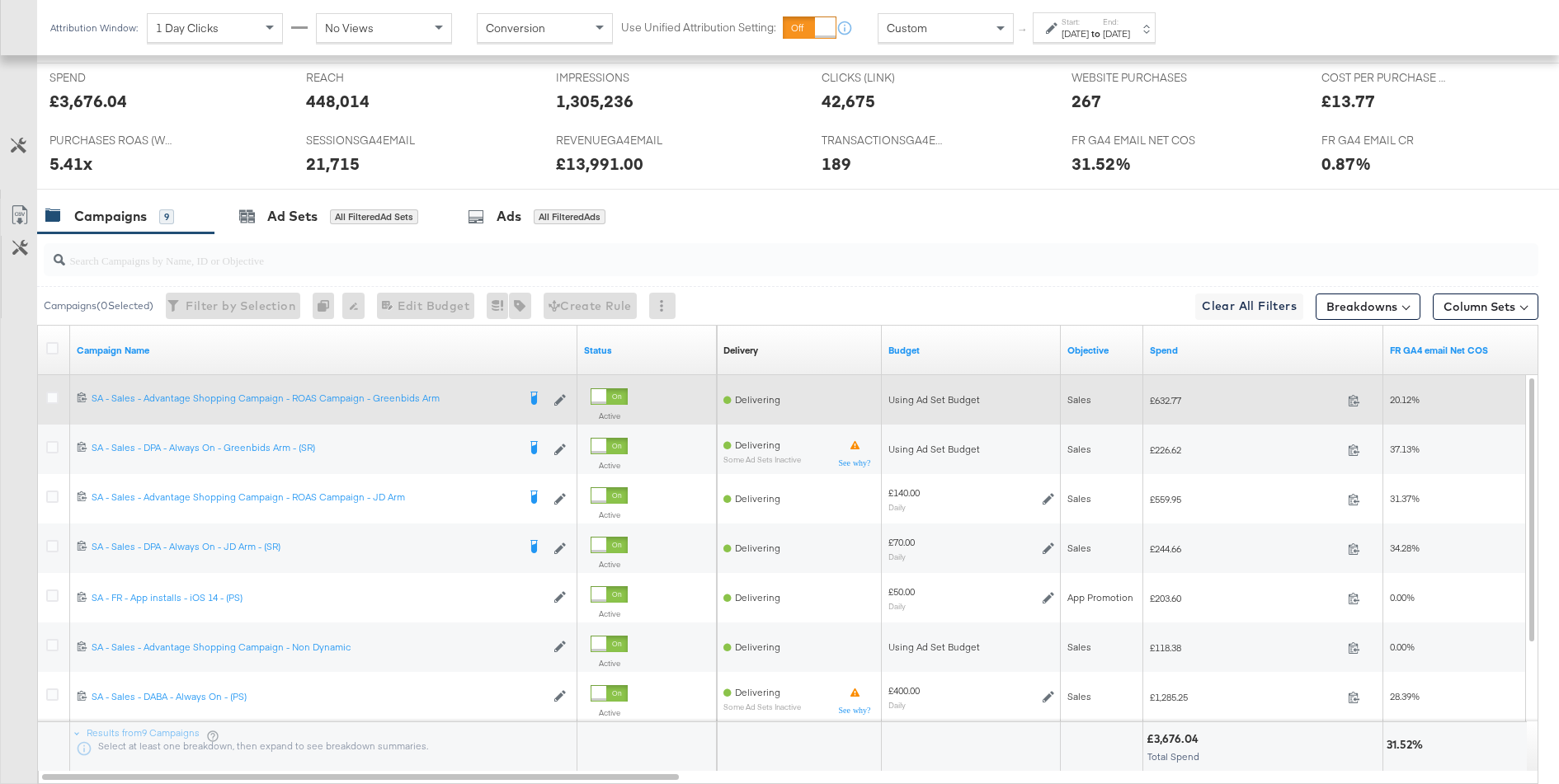
click at [1166, 394] on span "£632.77" at bounding box center [1245, 399] width 191 height 12
copy span "632.77"
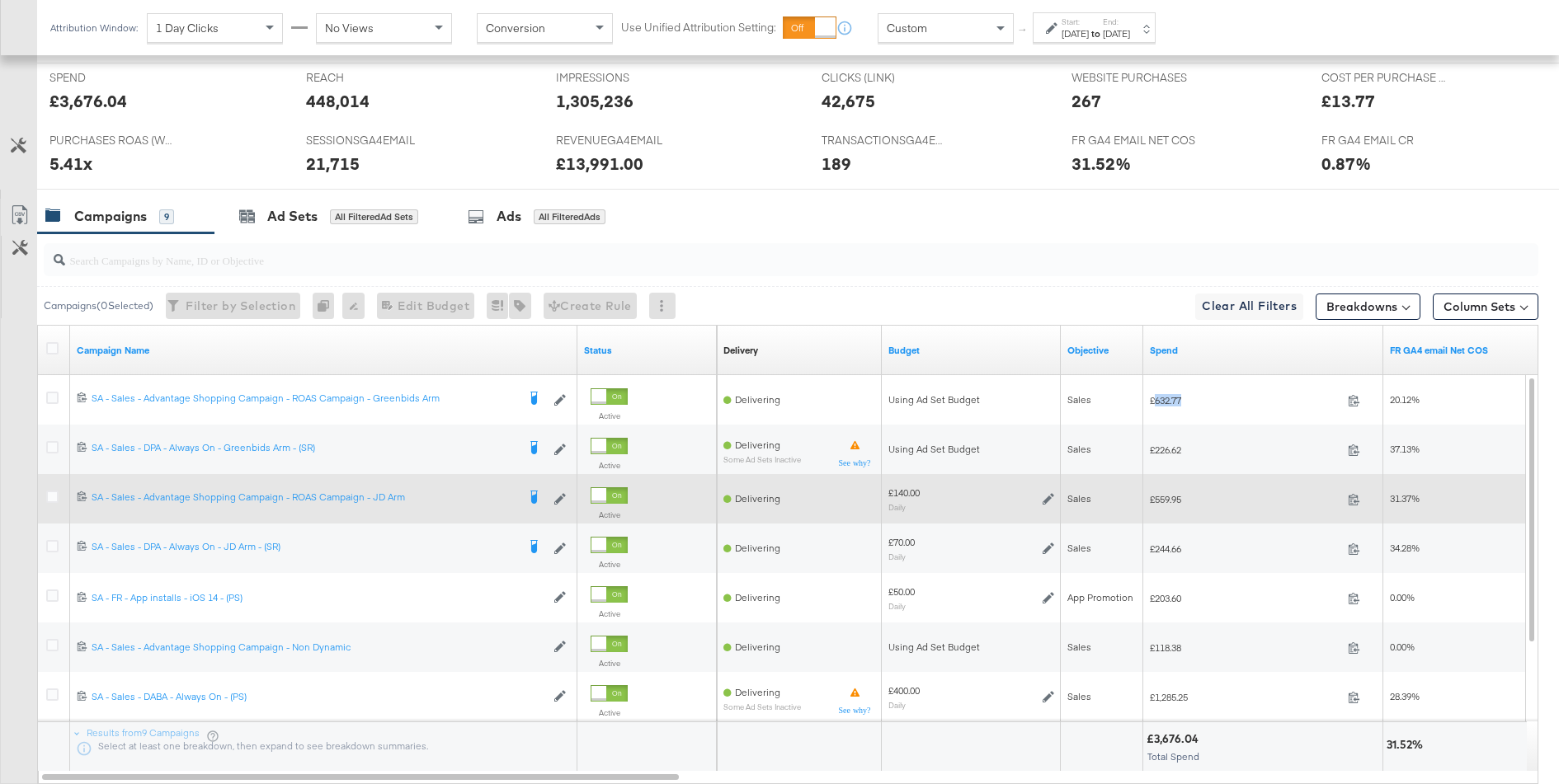
click at [1172, 507] on div "£559.95 559.95" at bounding box center [1263, 500] width 240 height 26
click at [1163, 493] on span "£559.95" at bounding box center [1245, 499] width 191 height 12
copy span "559.95"
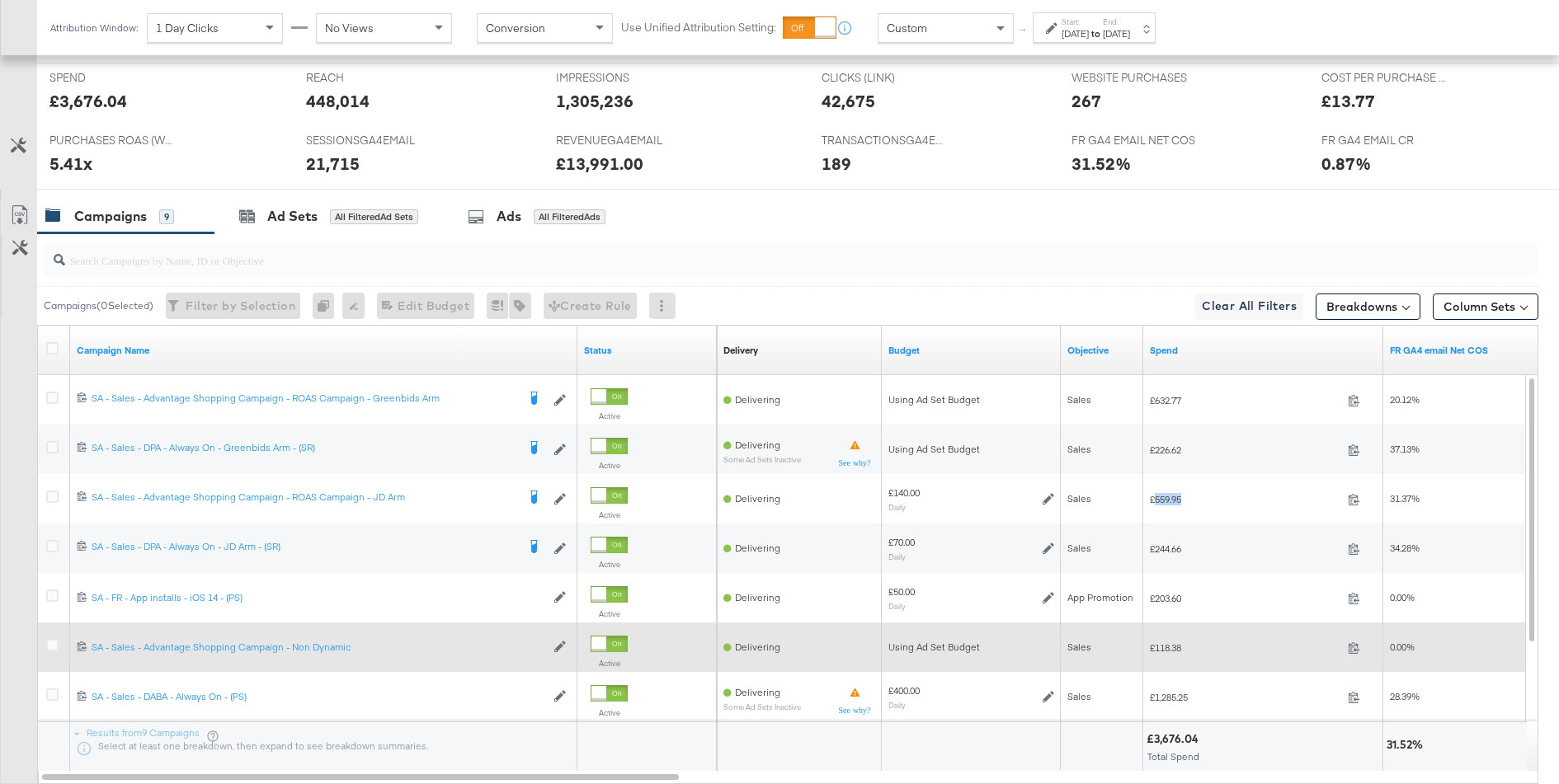
click at [1169, 650] on span "£118.38" at bounding box center [1245, 647] width 191 height 12
copy span "118.38"
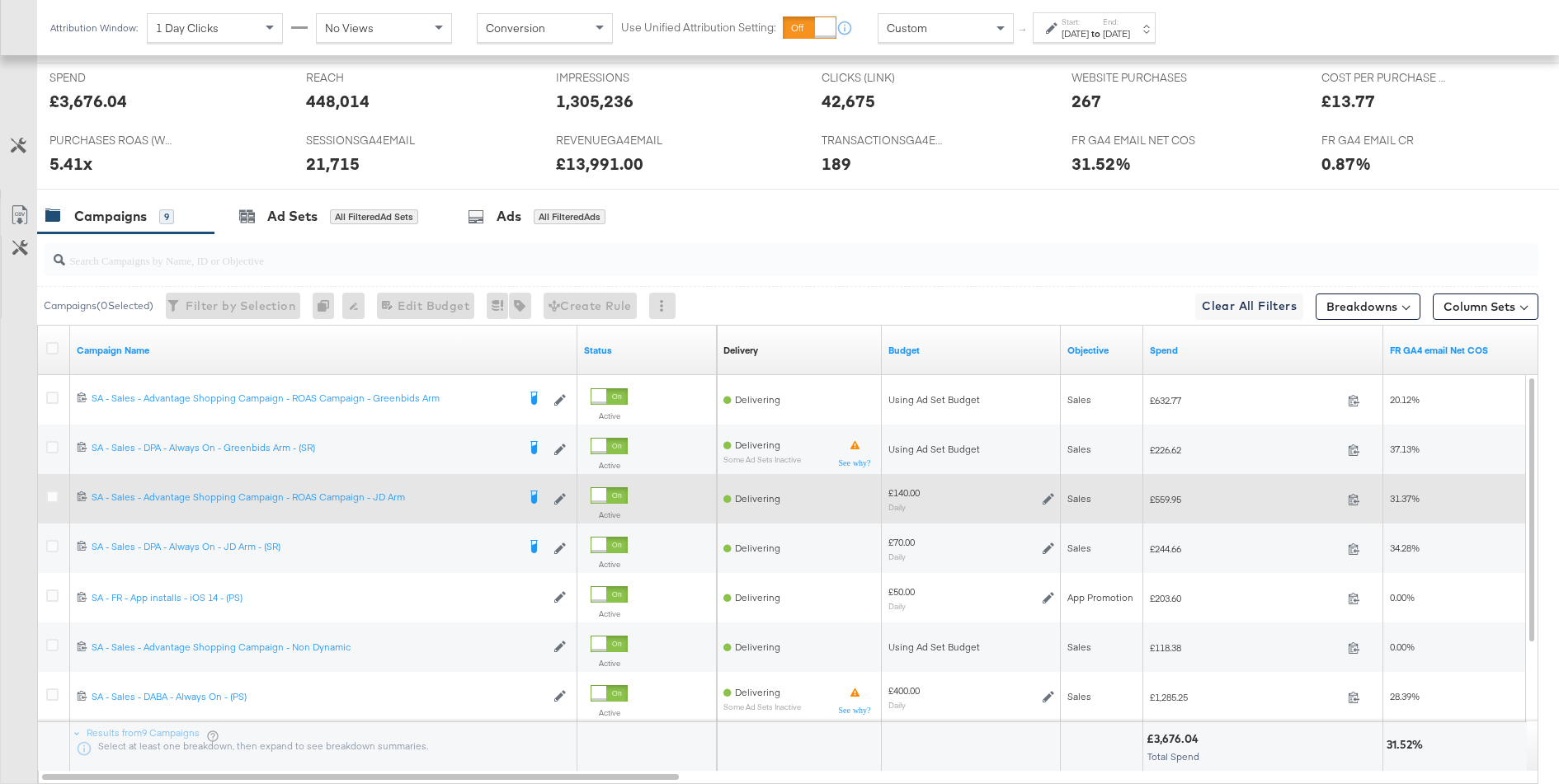
click at [1048, 496] on icon at bounding box center [1048, 499] width 12 height 12
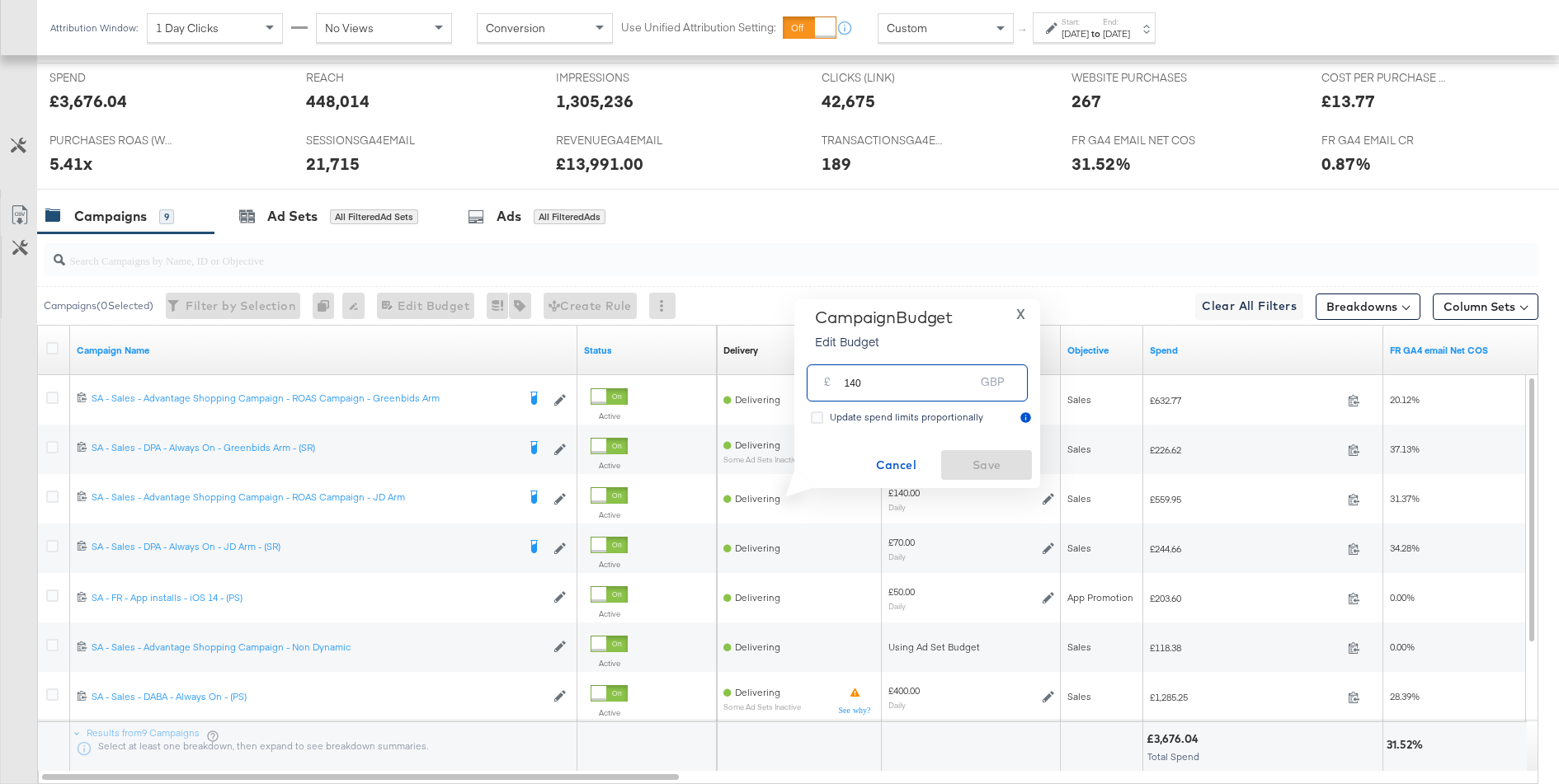
click at [936, 384] on input "140" at bounding box center [909, 376] width 131 height 36
type input "145"
click at [981, 467] on span "Save" at bounding box center [987, 466] width 77 height 20
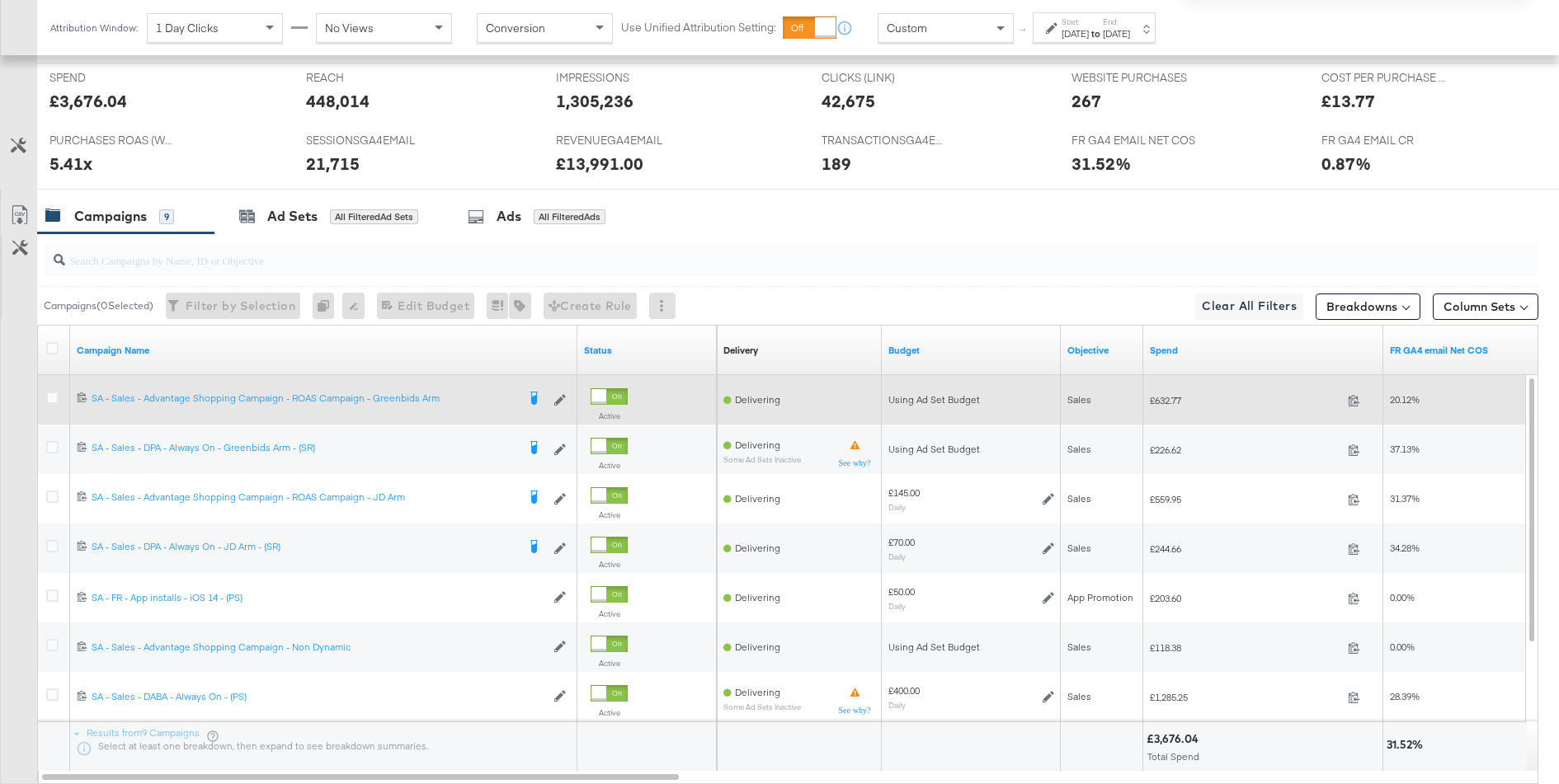
click at [59, 395] on div at bounding box center [54, 400] width 17 height 17
click at [55, 395] on icon at bounding box center [52, 398] width 12 height 12
click at [0, 0] on input "checkbox" at bounding box center [0, 0] width 0 height 0
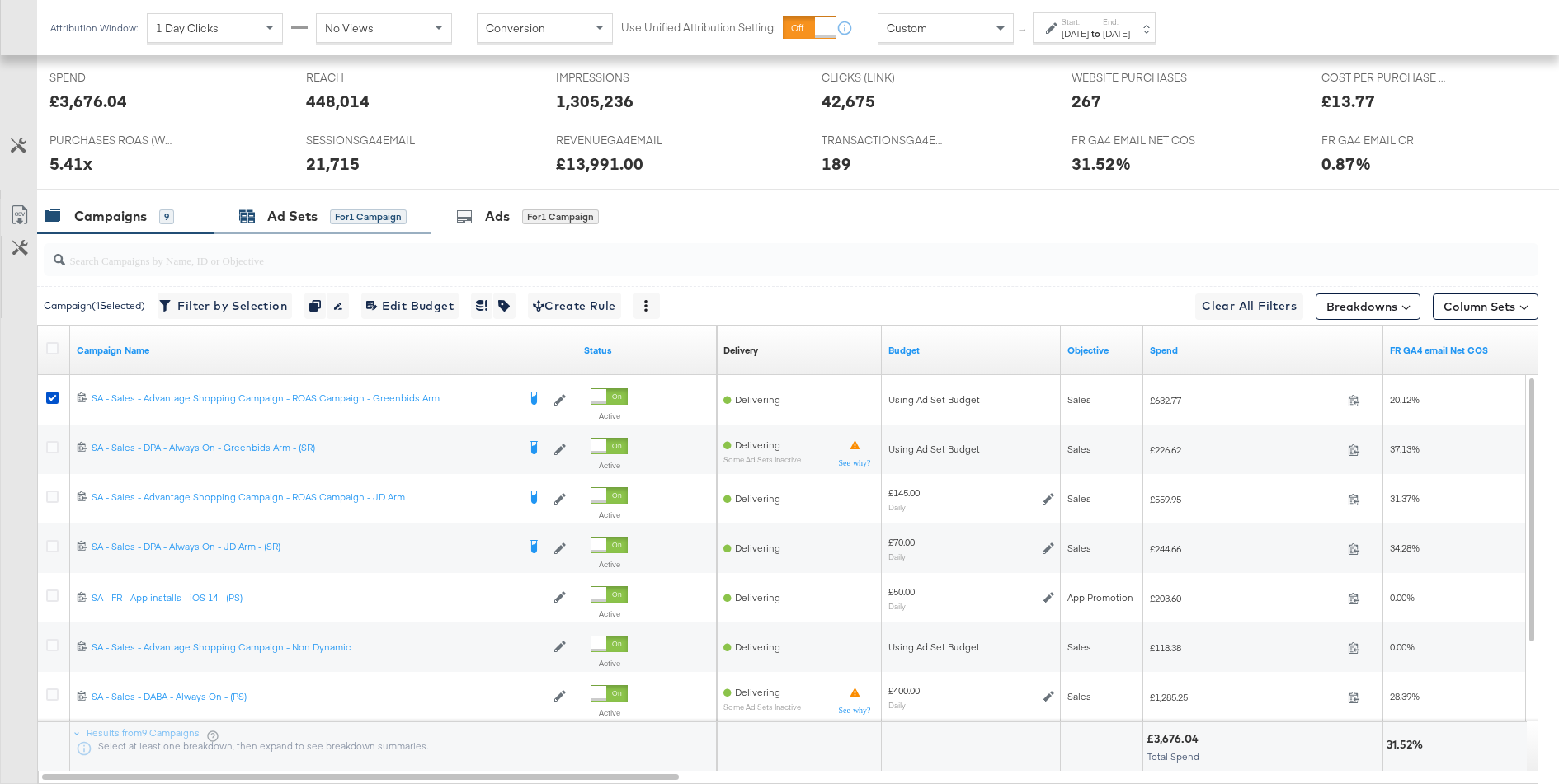
click at [359, 221] on div "Ad Sets for 1 Campaign" at bounding box center [323, 216] width 167 height 19
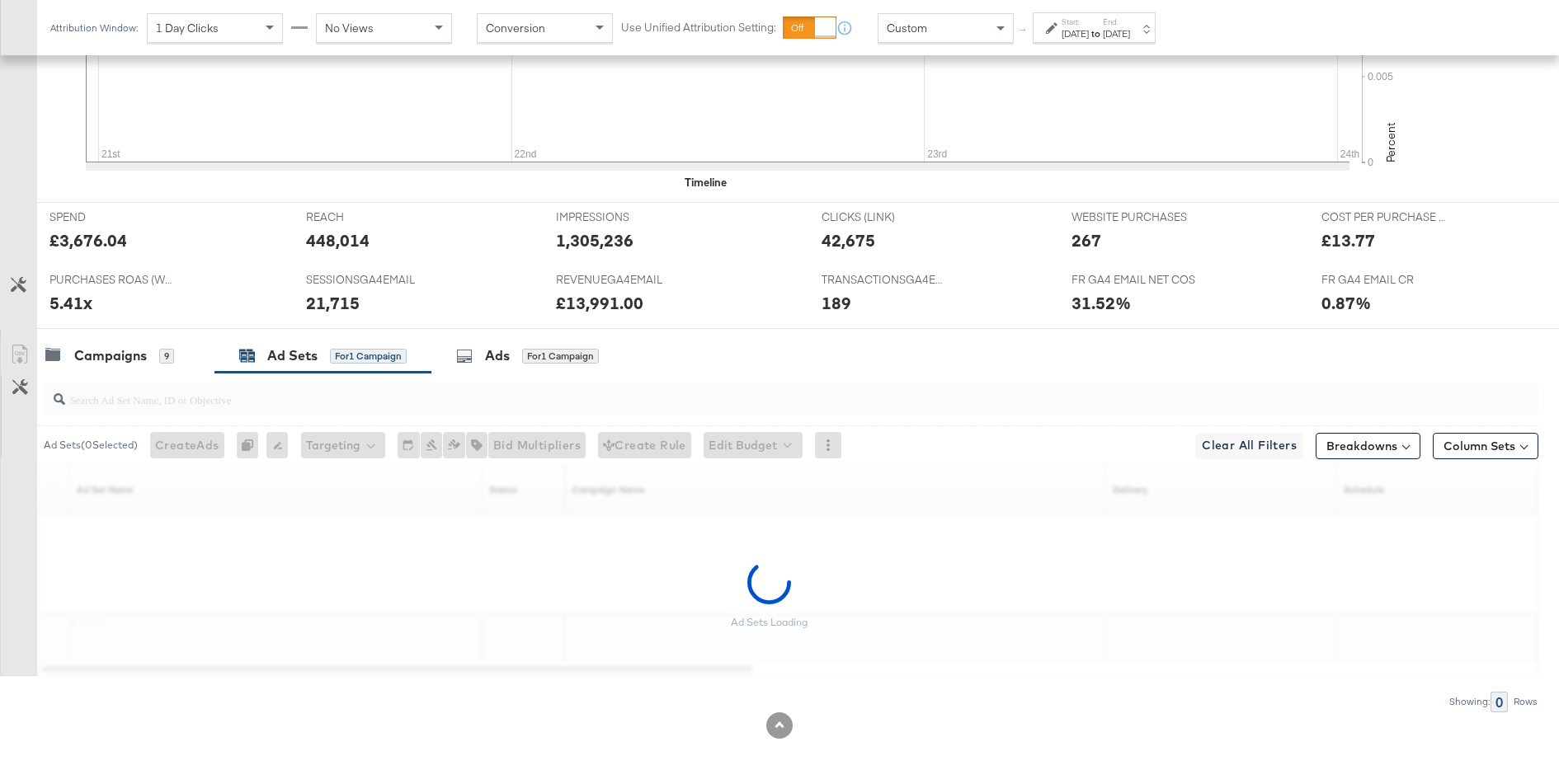
scroll to position [572, 0]
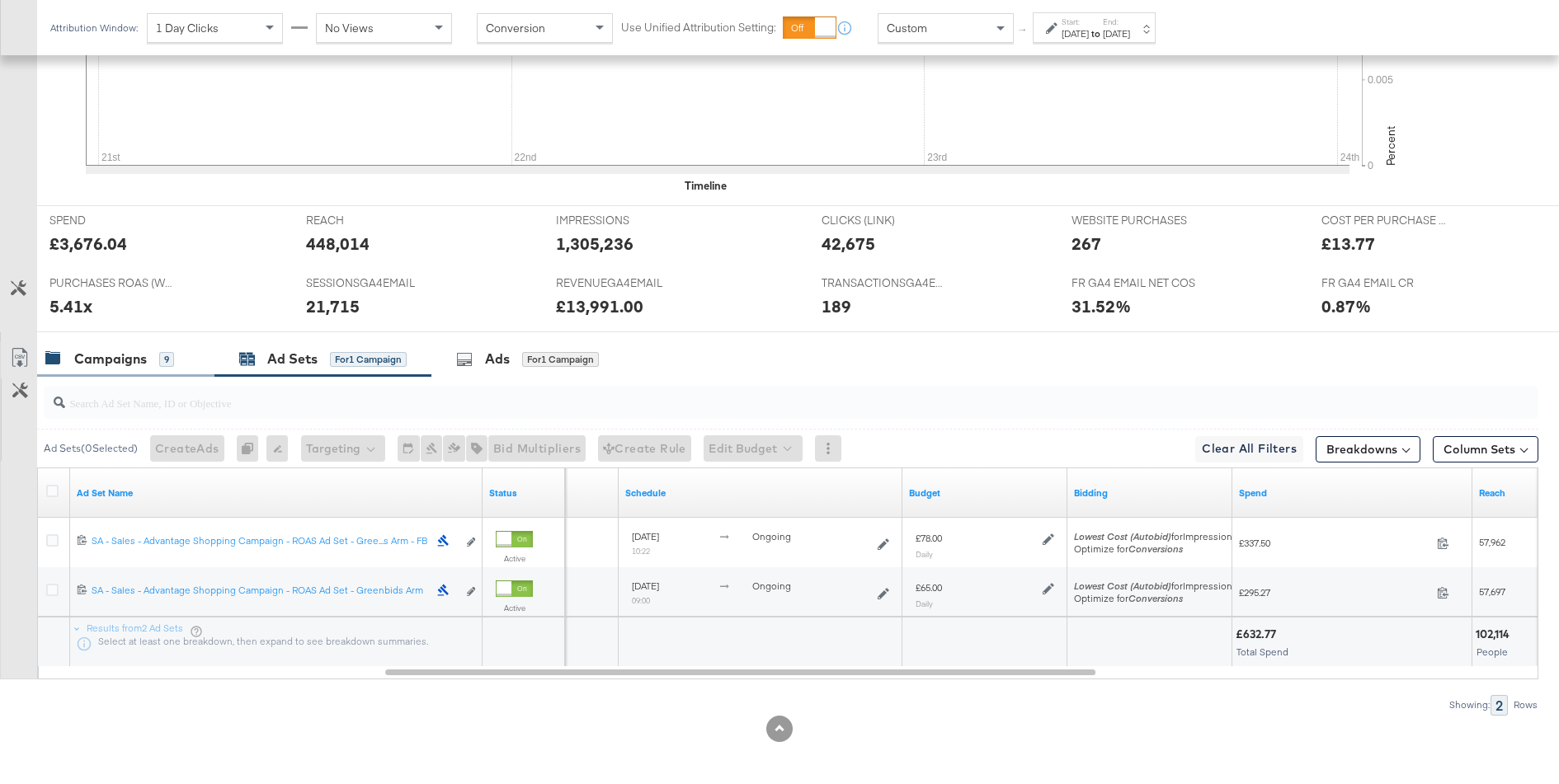
click at [110, 341] on div "Campaigns 9" at bounding box center [125, 359] width 178 height 36
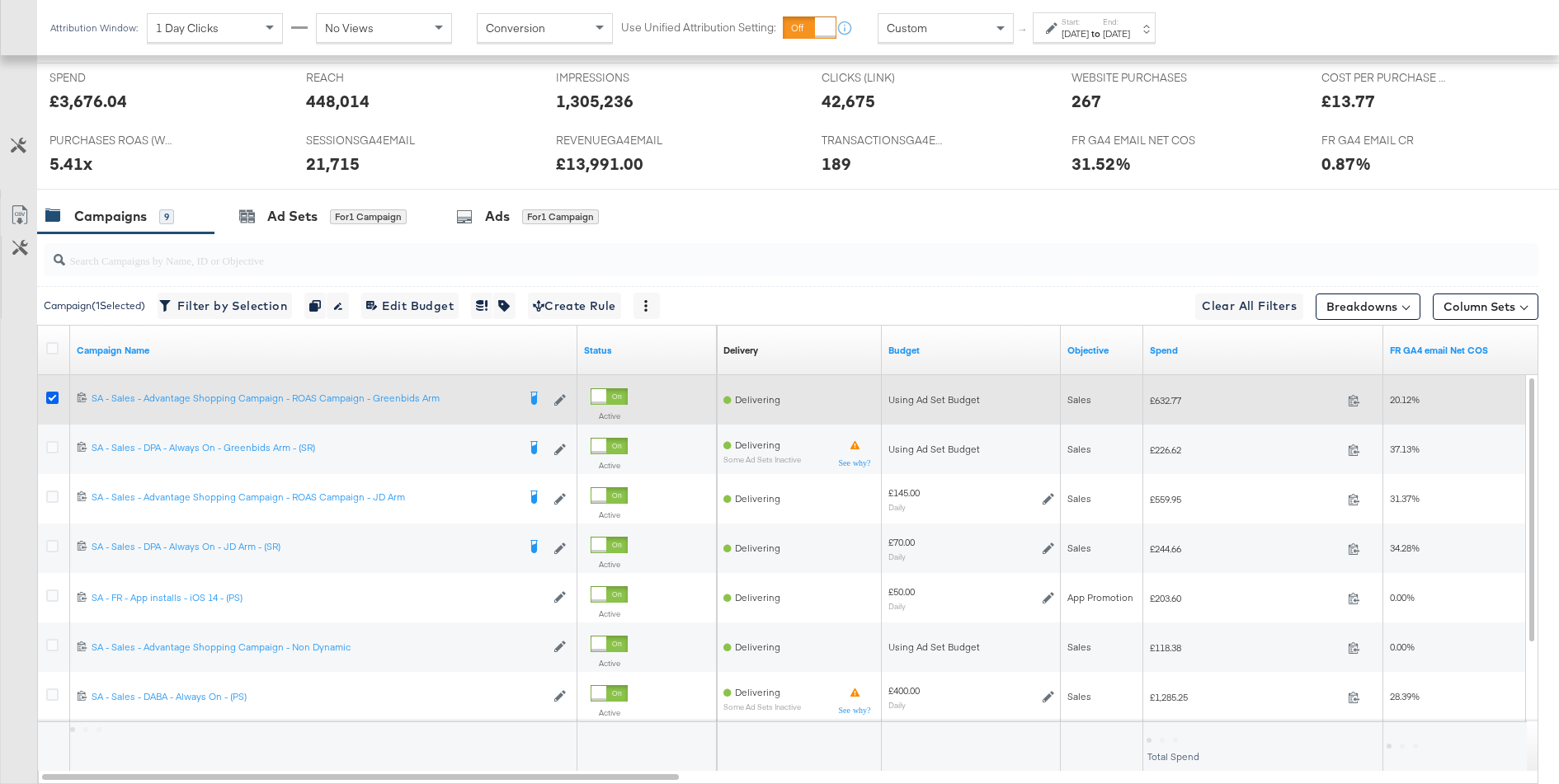
click at [52, 393] on icon at bounding box center [52, 398] width 12 height 12
click at [0, 0] on input "checkbox" at bounding box center [0, 0] width 0 height 0
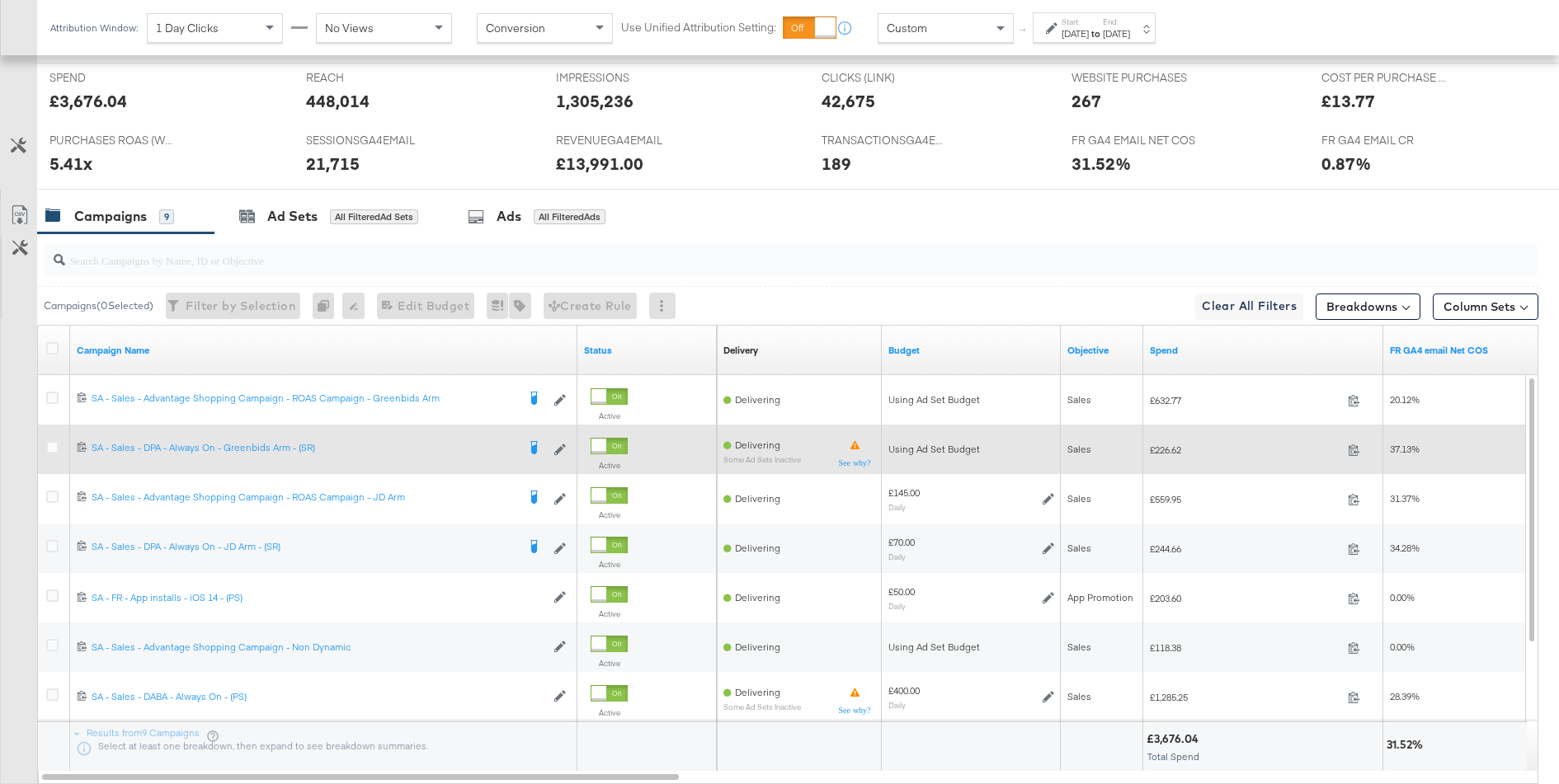
click at [1173, 448] on span "£226.62" at bounding box center [1245, 449] width 191 height 12
copy span "226.62"
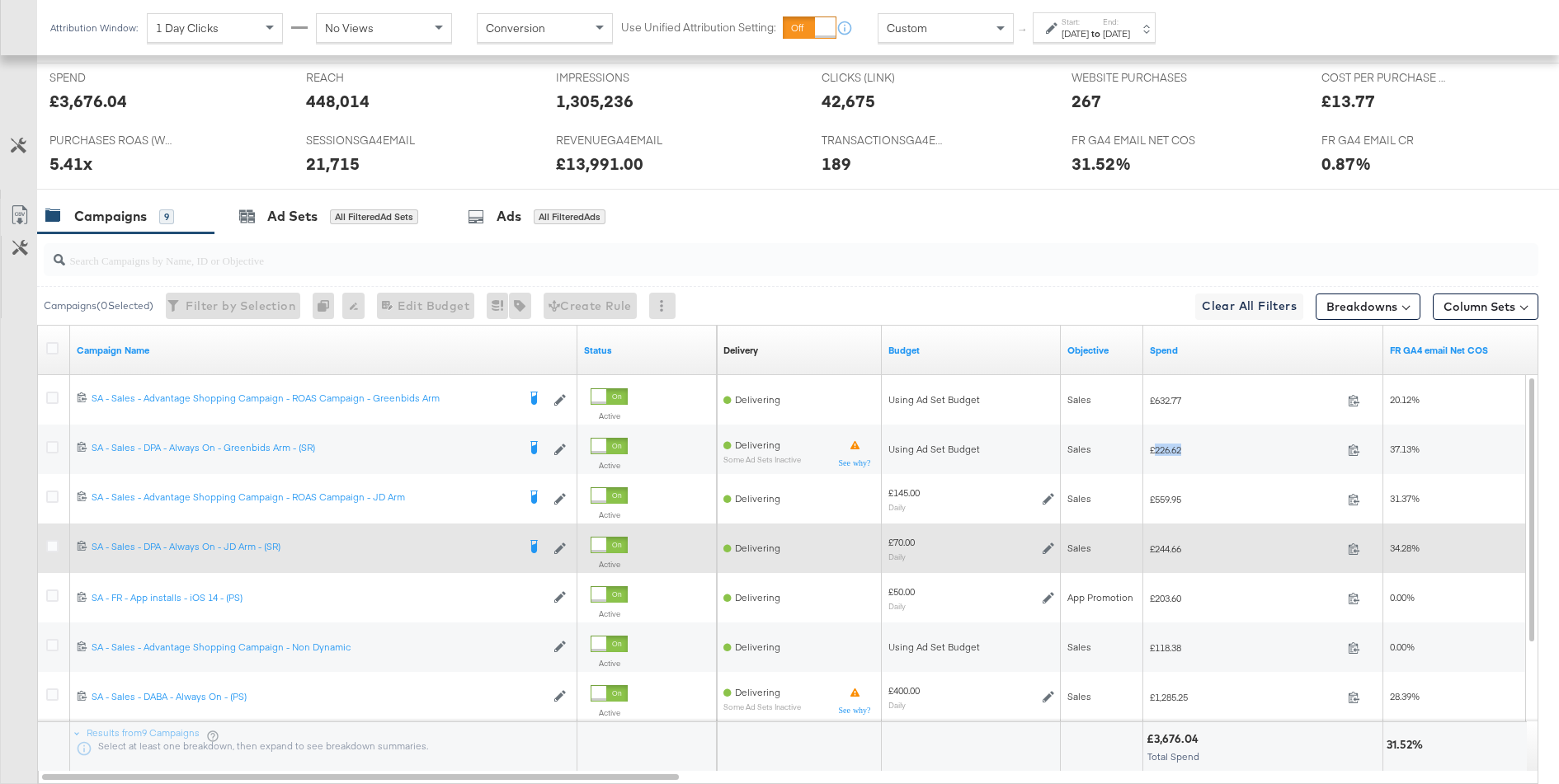
click at [1170, 544] on span "£244.66" at bounding box center [1245, 548] width 191 height 12
copy span "244.66"
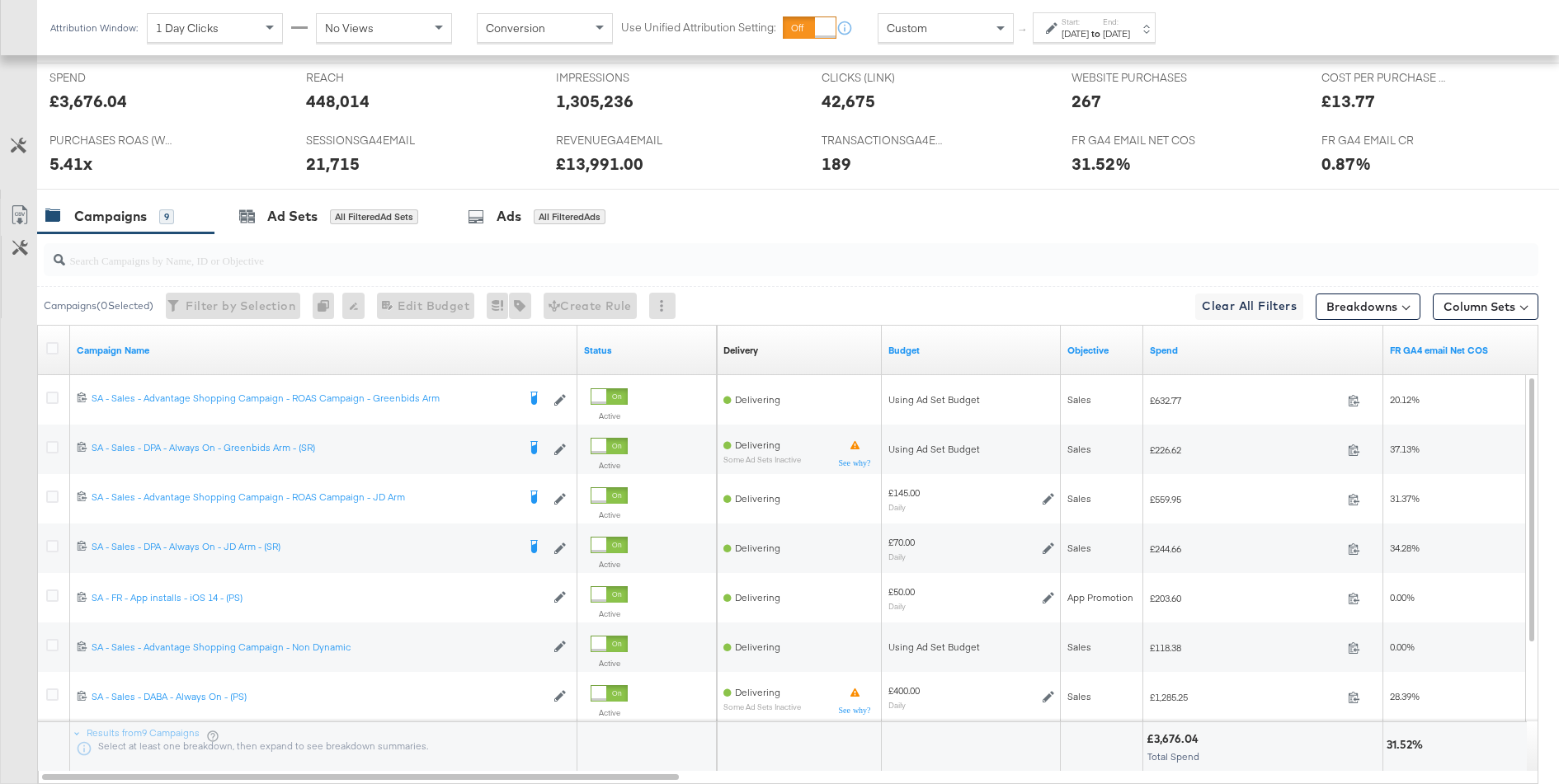
click at [928, 40] on div "Custom" at bounding box center [945, 28] width 134 height 28
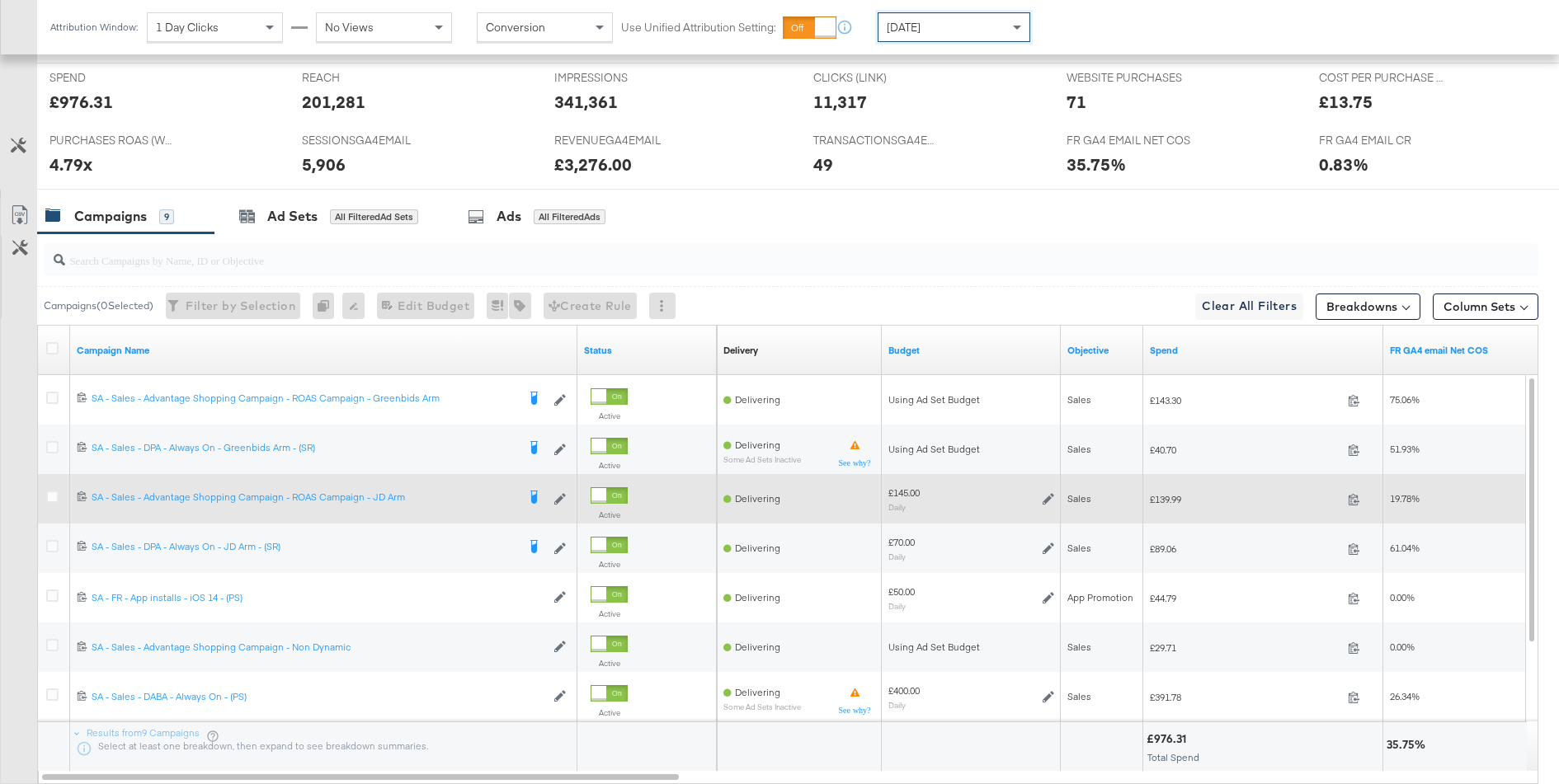
scroll to position [693, 0]
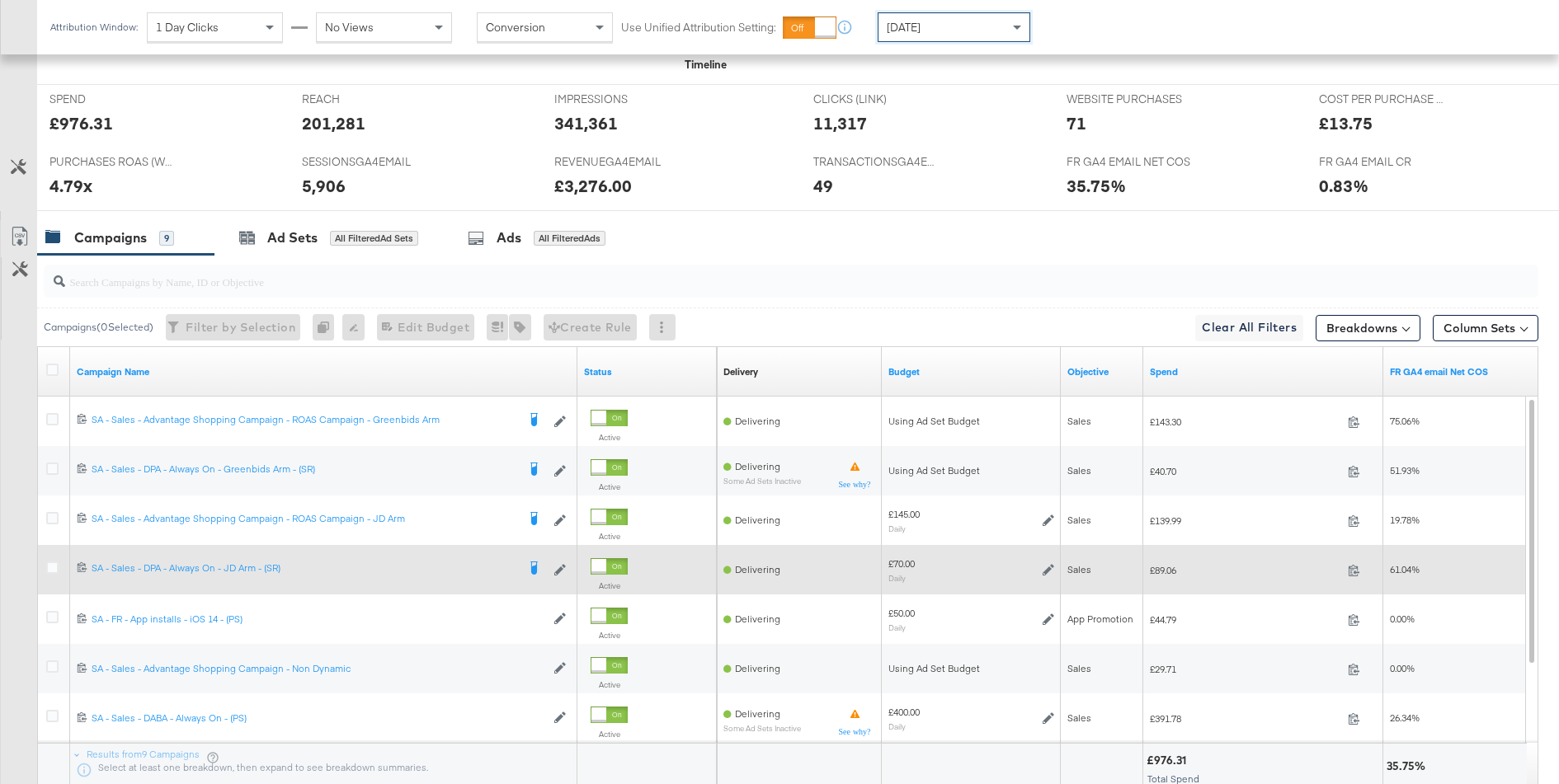
click at [1053, 563] on div "£70.00 Daily" at bounding box center [971, 571] width 179 height 39
click at [1046, 564] on icon at bounding box center [1048, 570] width 12 height 12
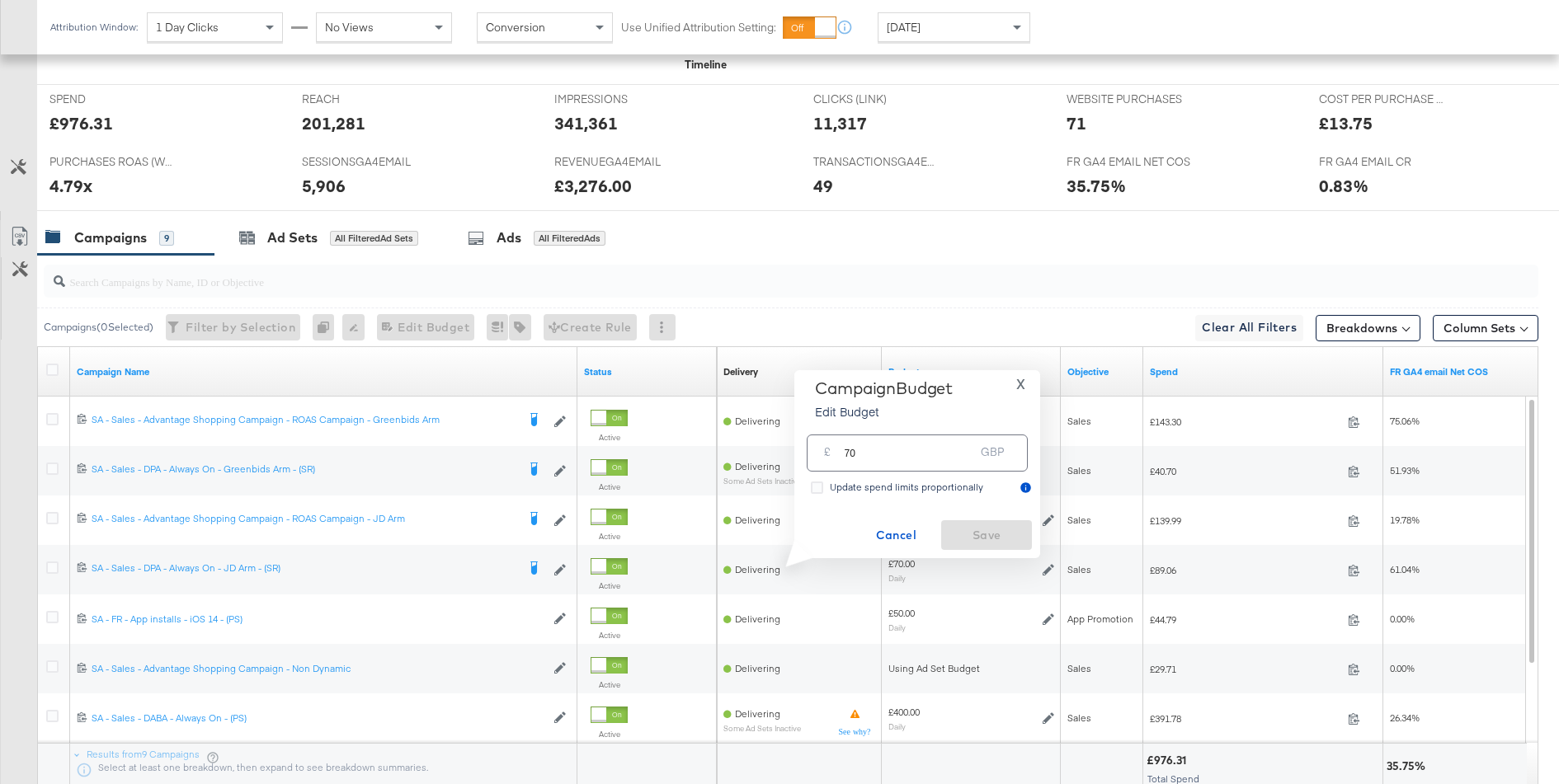
click at [945, 462] on input "70" at bounding box center [909, 446] width 131 height 36
type input "95"
click at [982, 519] on div "Campaign Budget Edit Budget X £ 95 GBP Update spend limits proportionally Cance…" at bounding box center [917, 464] width 229 height 172
click at [986, 528] on span "Save" at bounding box center [987, 536] width 77 height 20
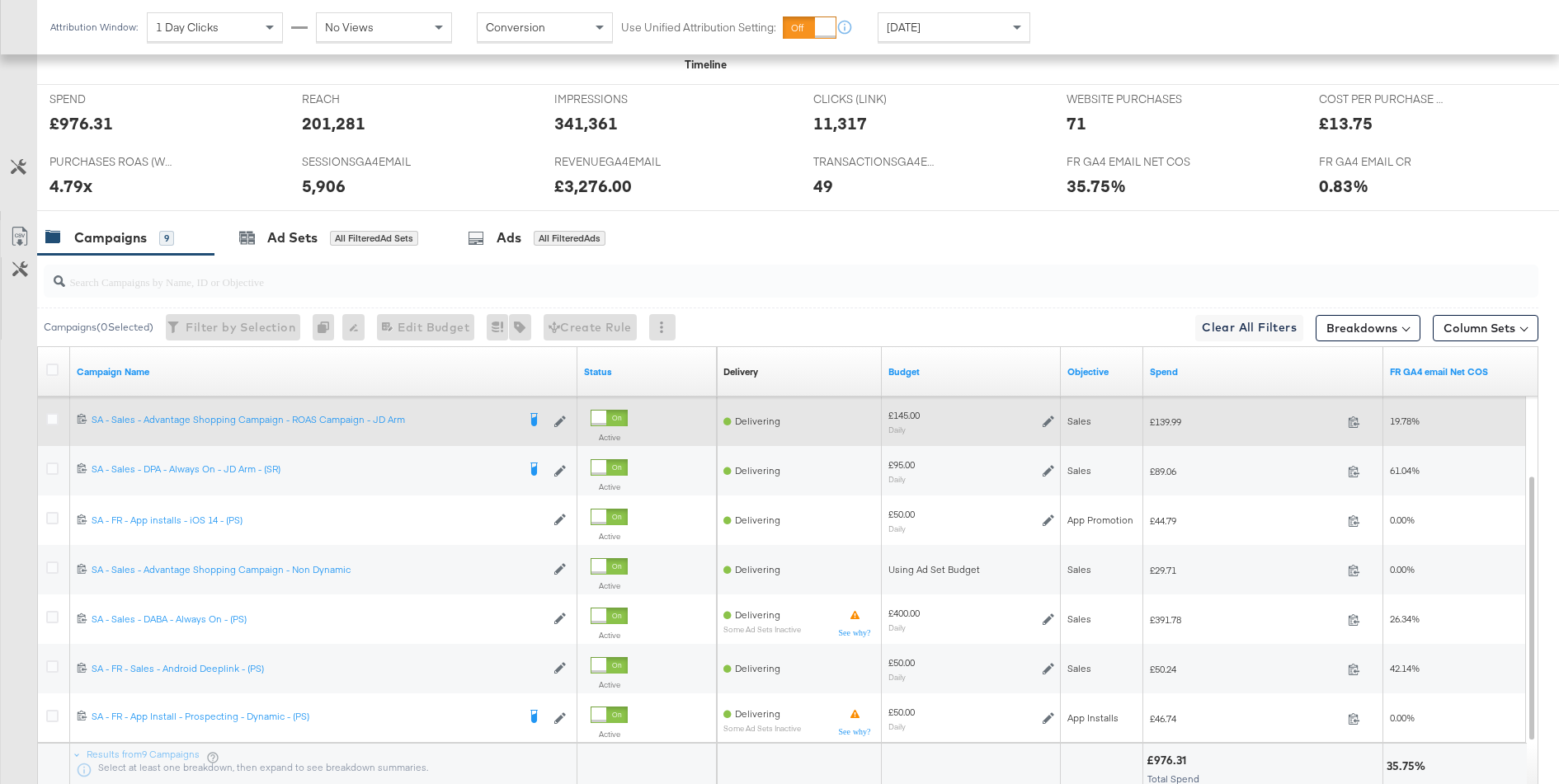
scroll to position [702, 0]
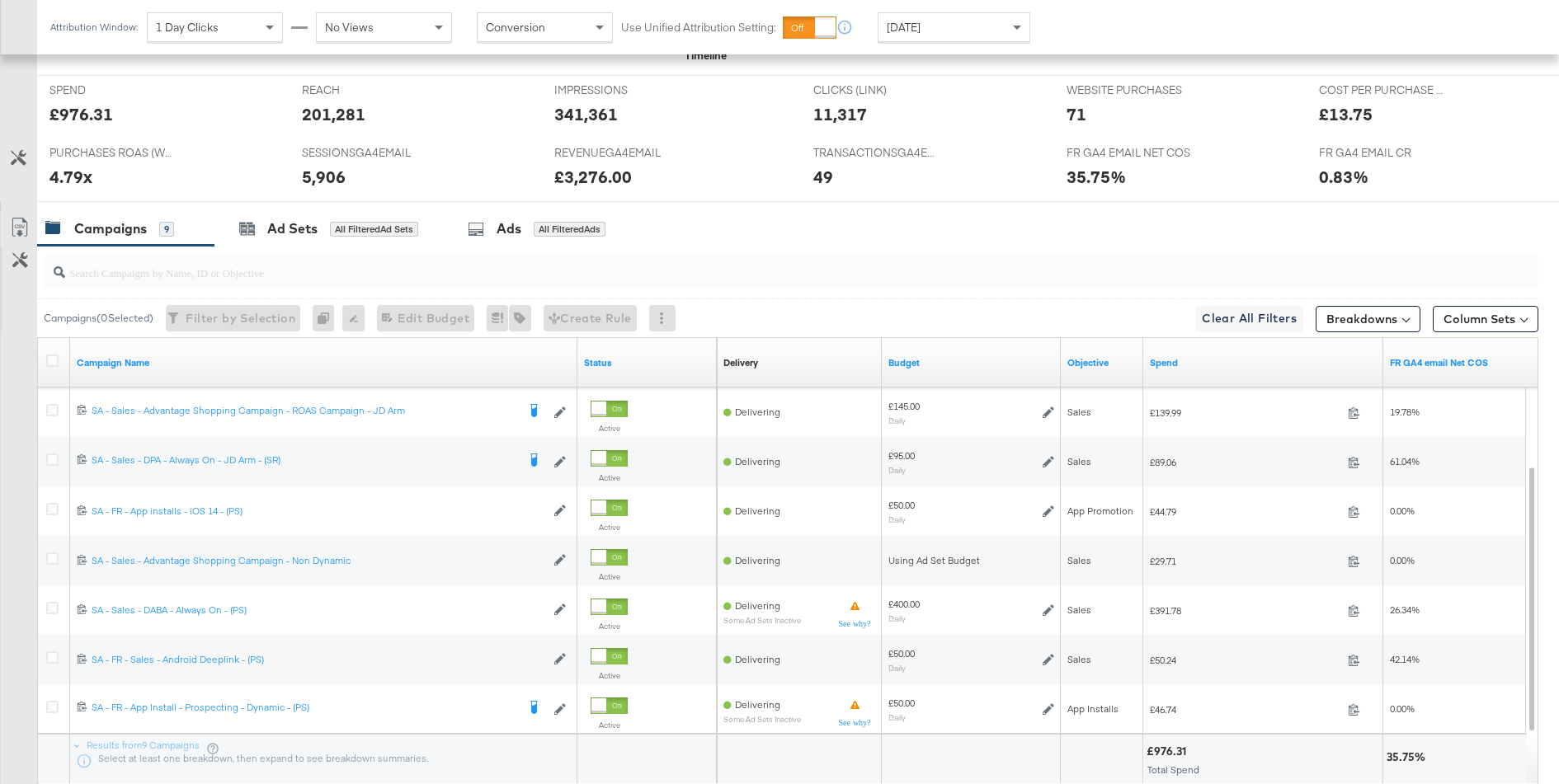
click at [536, 274] on input "search" at bounding box center [733, 266] width 1336 height 32
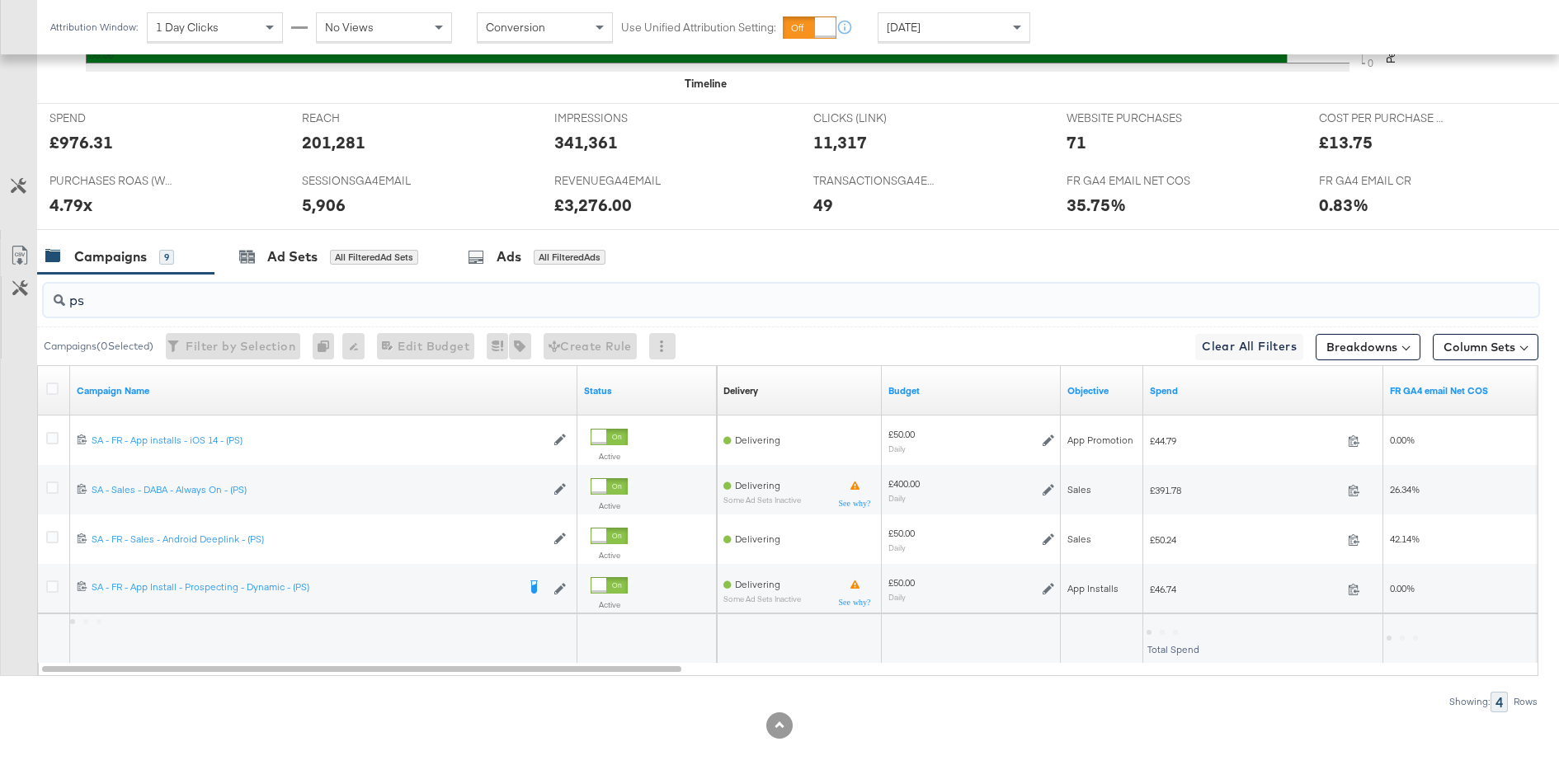
scroll to position [671, 0]
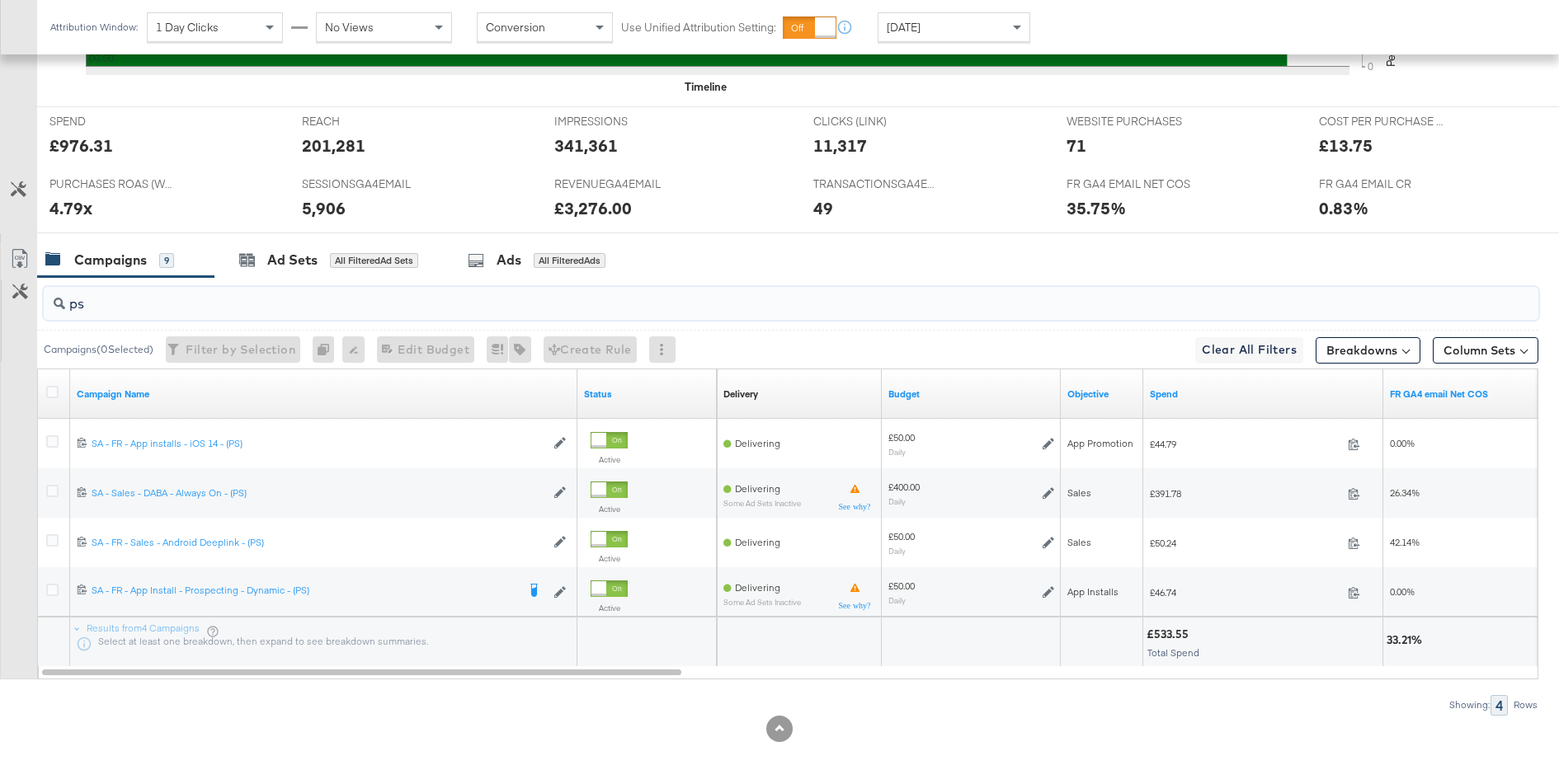
type input "ps"
click at [1181, 629] on div "£533.55" at bounding box center [1170, 634] width 47 height 16
copy div "533.55"
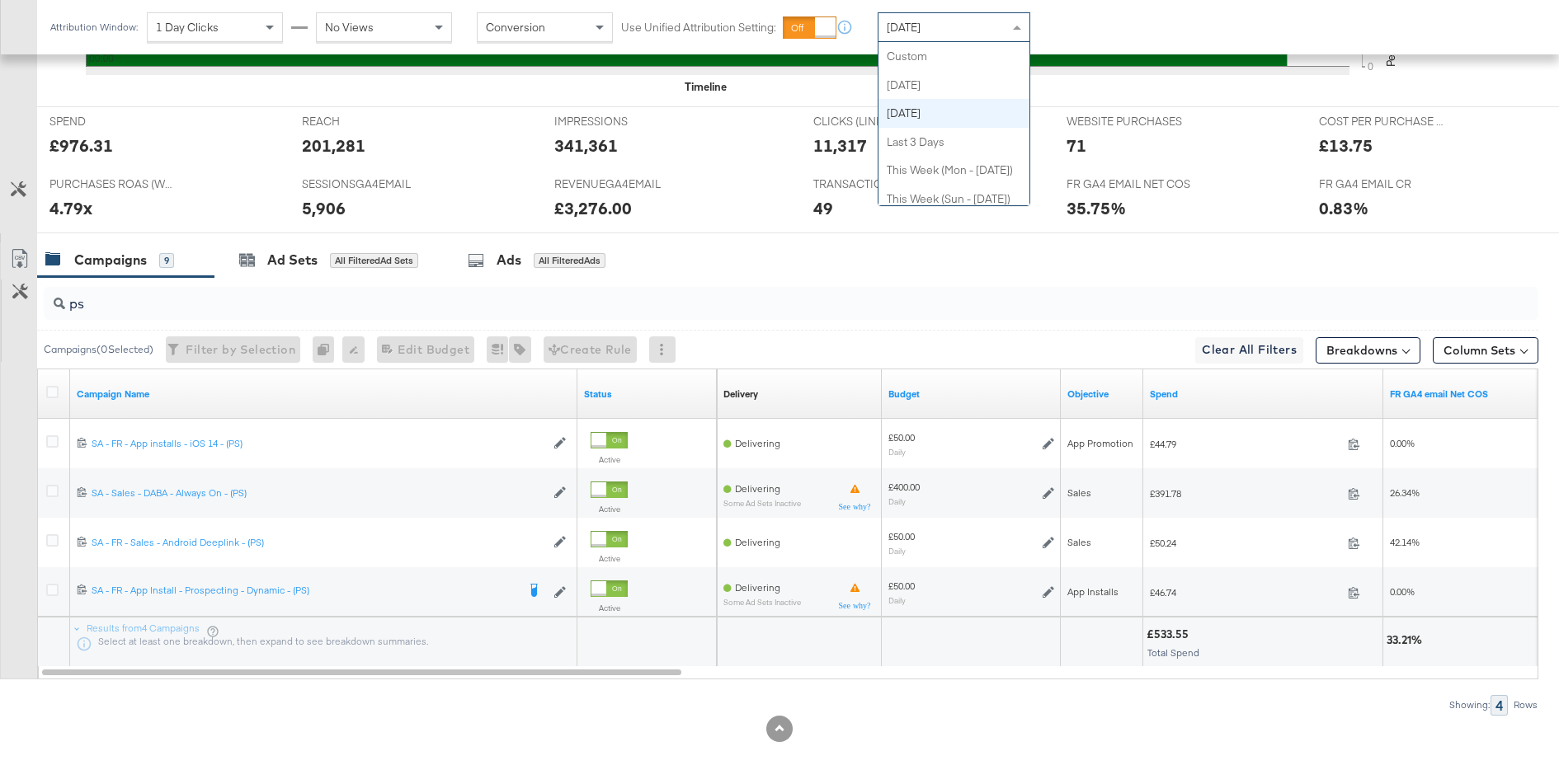
click at [939, 40] on div "Yesterday" at bounding box center [953, 27] width 151 height 28
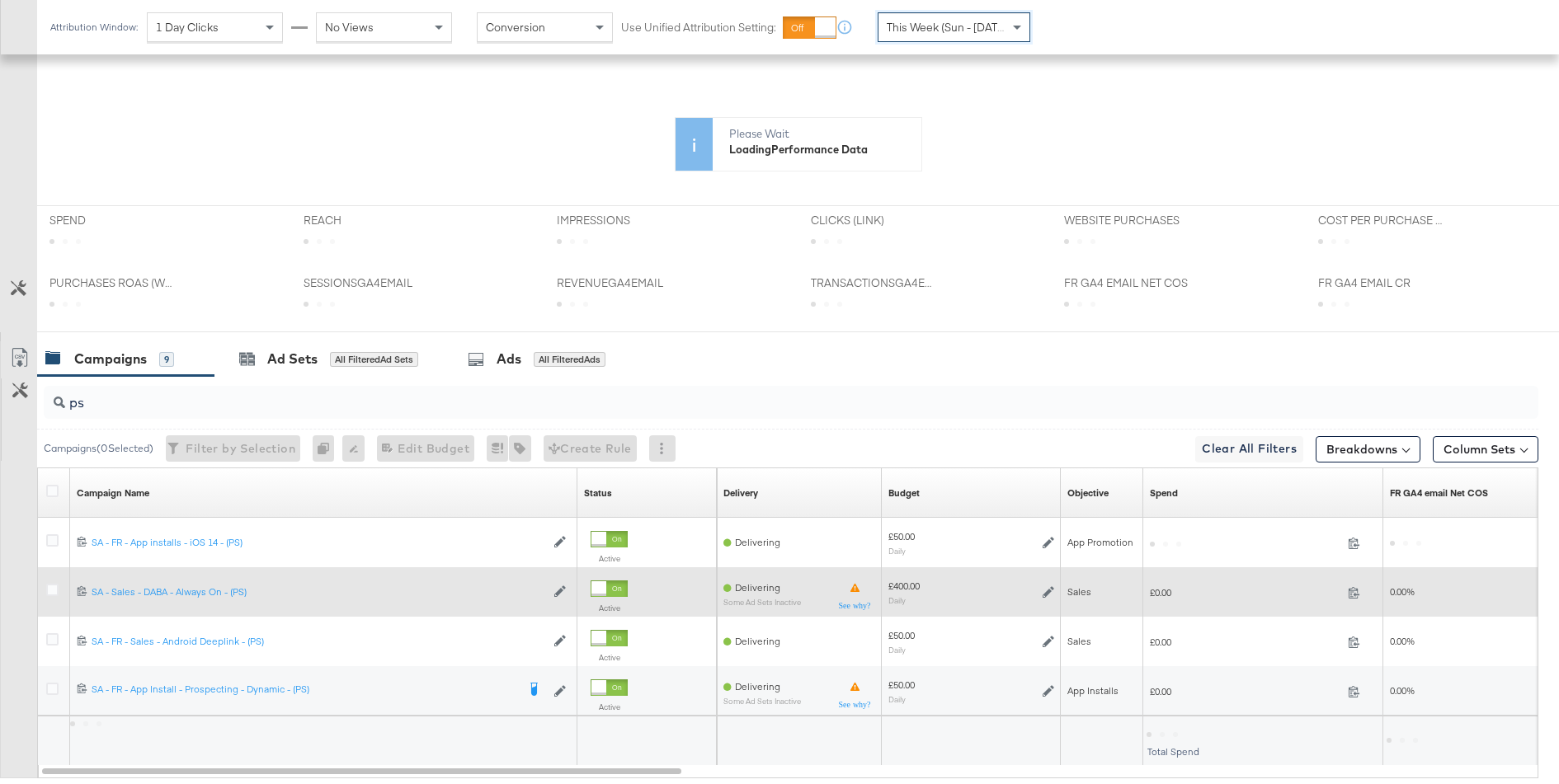
scroll to position [510, 0]
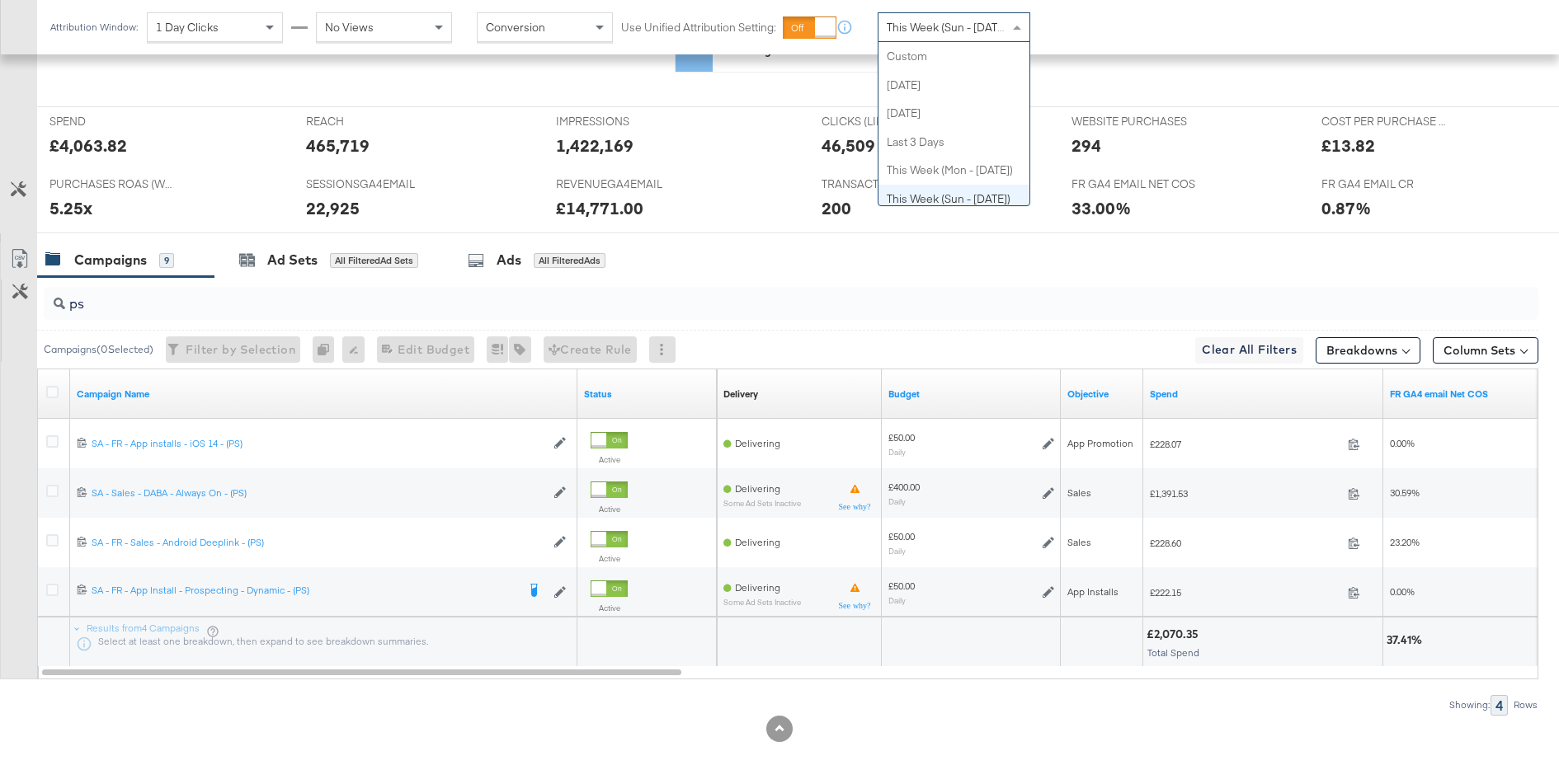
click at [972, 38] on div "This Week (Sun - Today)" at bounding box center [953, 27] width 151 height 28
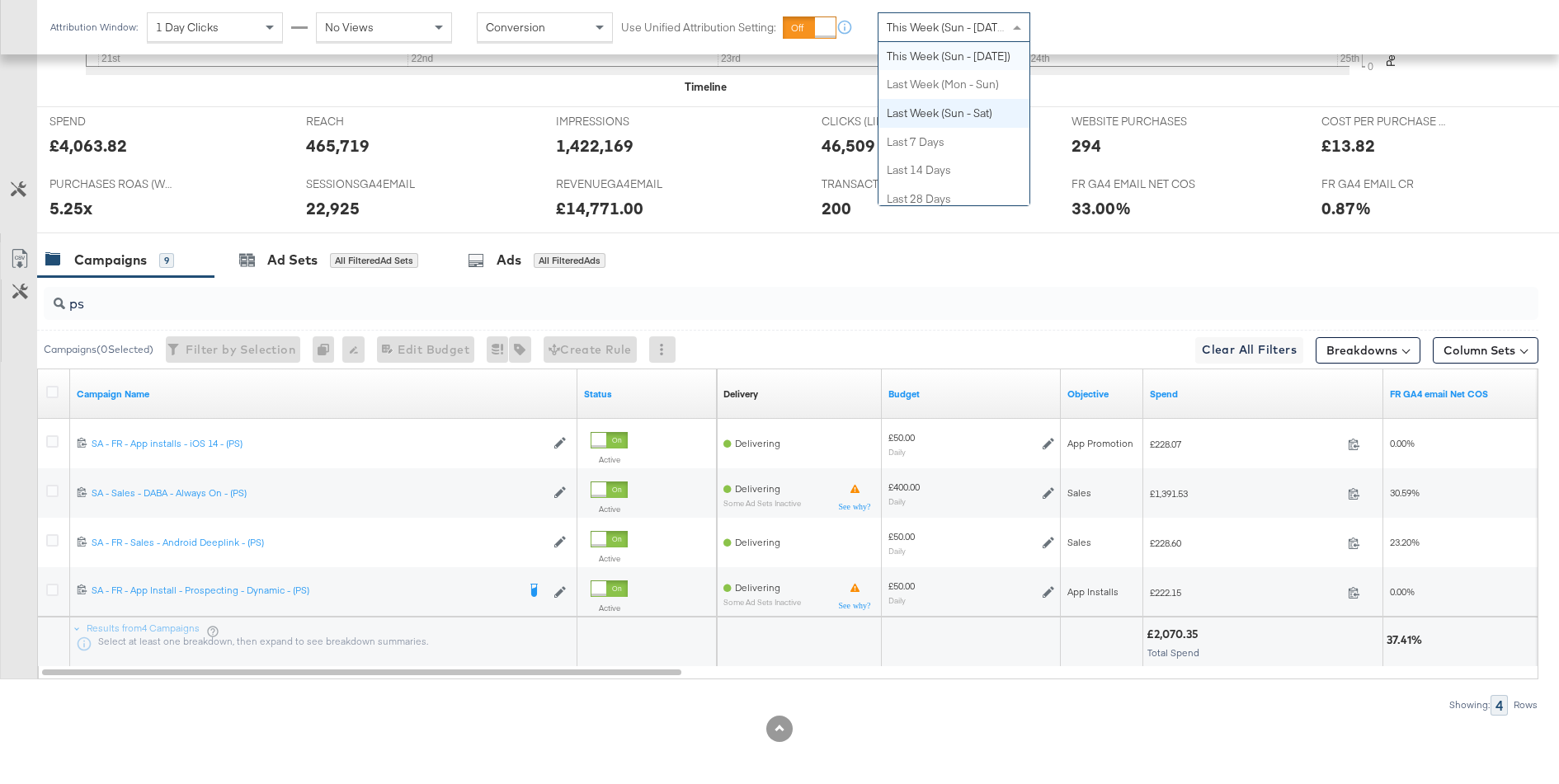
scroll to position [0, 0]
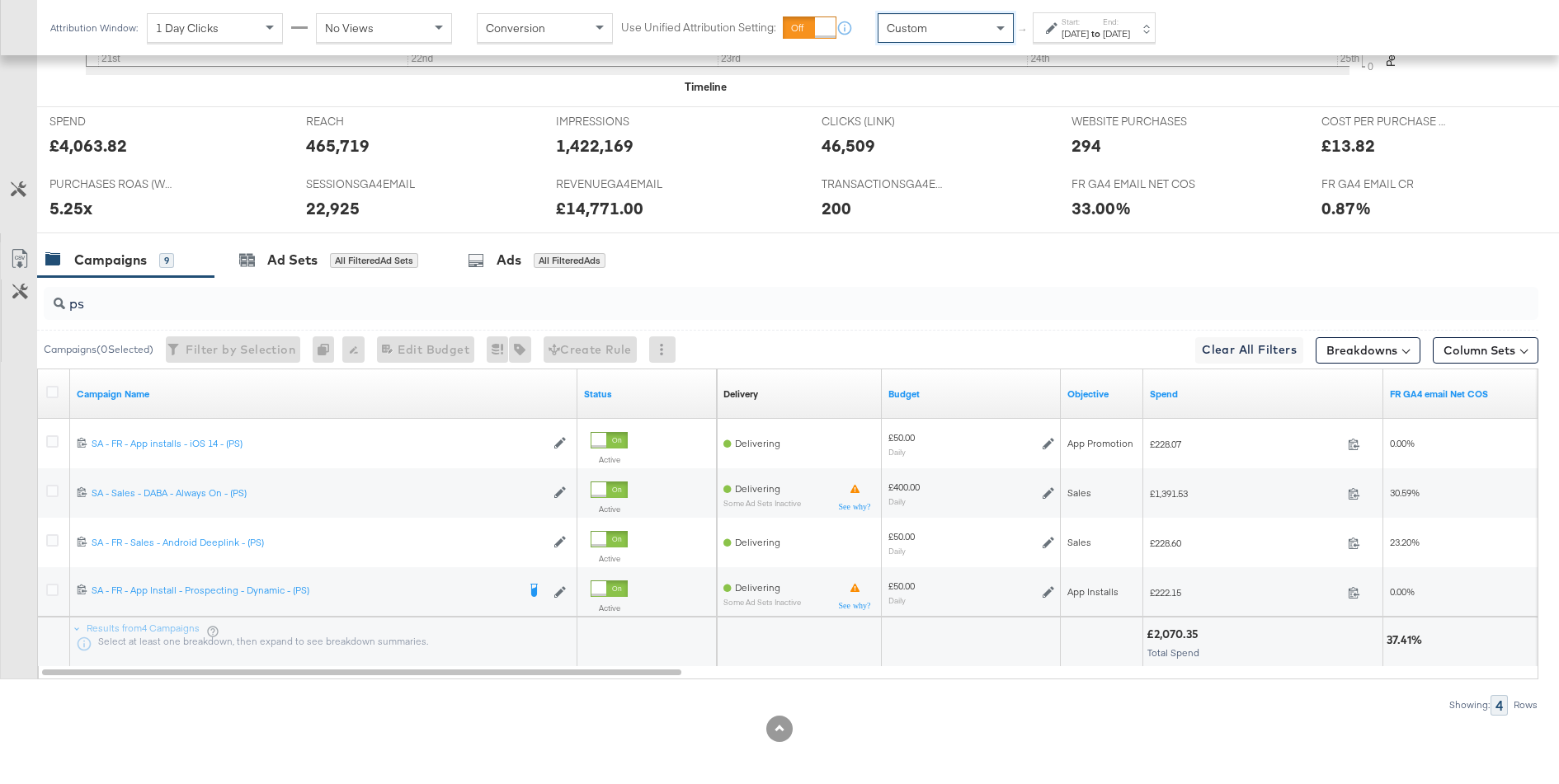
click at [1080, 48] on div "Attribution Window: 1 Day Clicks No Views Conversion Use Unified Attribution Se…" at bounding box center [606, 28] width 1139 height 55
click at [1075, 41] on div "Start: Sep 25th 2025 to End: Sep 25th 2025" at bounding box center [1094, 27] width 123 height 30
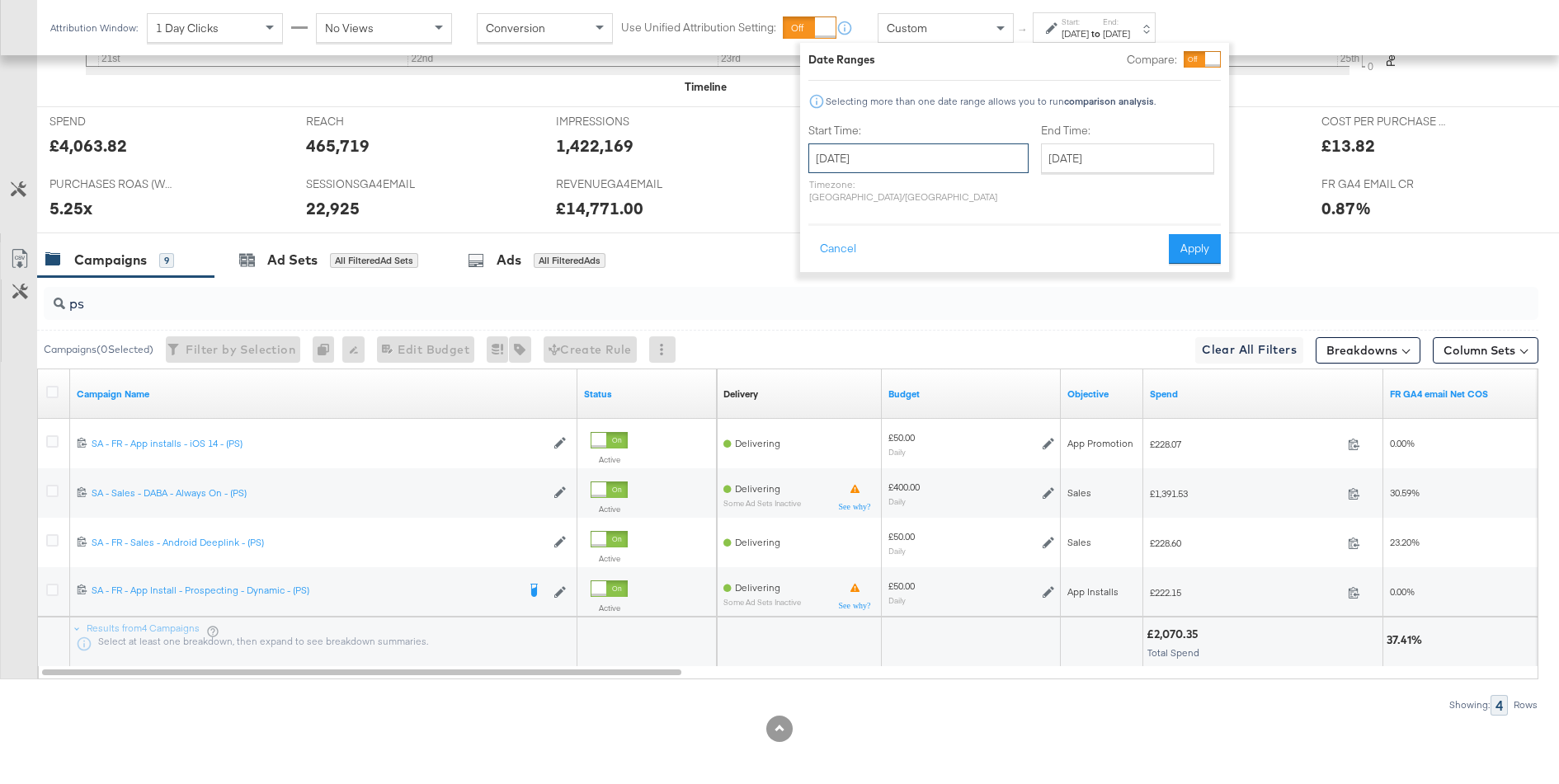
click at [895, 166] on input "September 25th 2025" at bounding box center [918, 158] width 220 height 29
click at [832, 306] on td "21" at bounding box center [827, 310] width 28 height 23
type input "September 21st 2025"
click at [1121, 163] on input "September 25th 2025" at bounding box center [1126, 158] width 173 height 29
click at [1129, 314] on td "24" at bounding box center [1143, 310] width 28 height 23
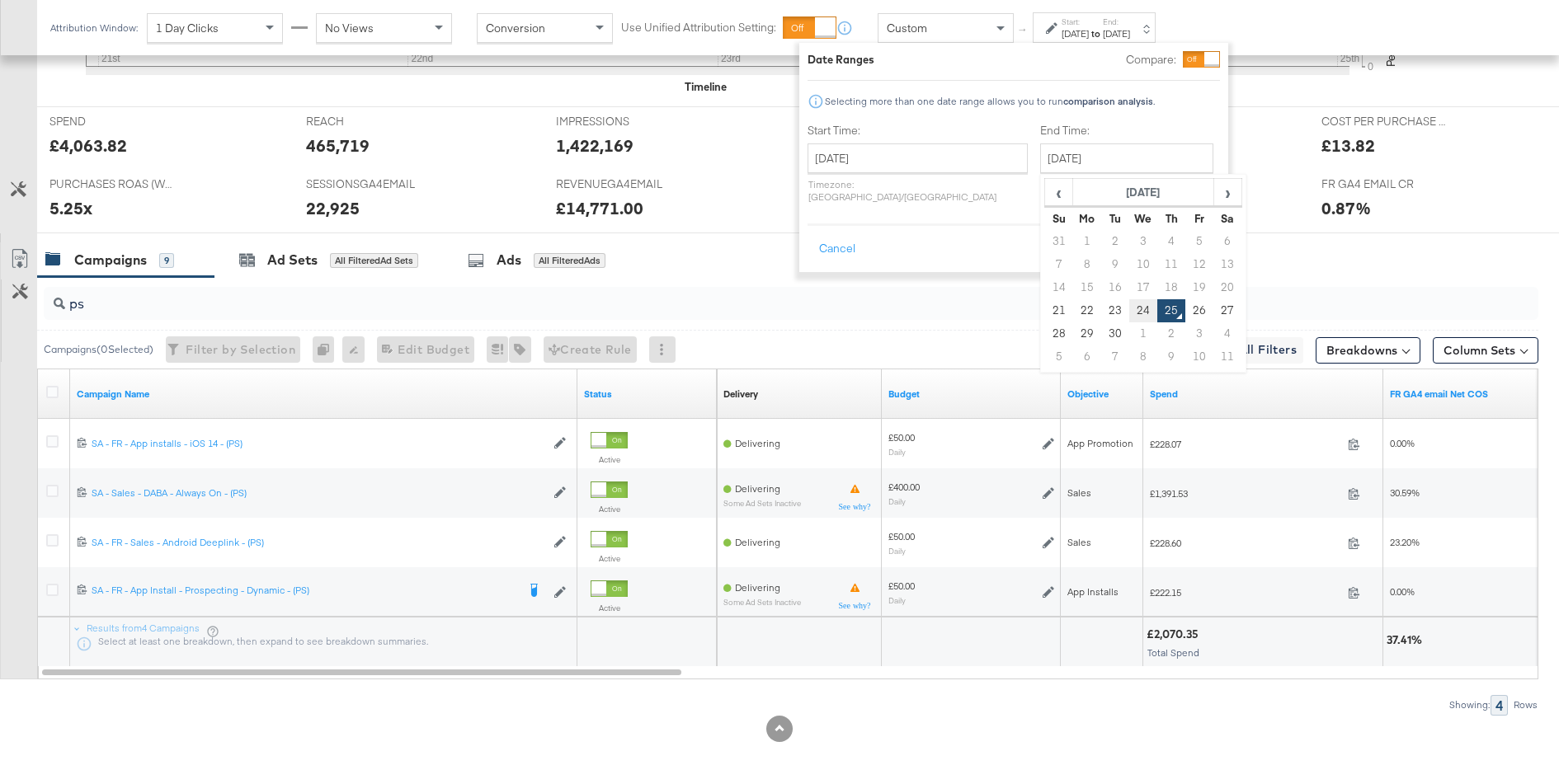
type input "September 24th 2025"
click at [1207, 242] on button "Apply" at bounding box center [1194, 248] width 52 height 29
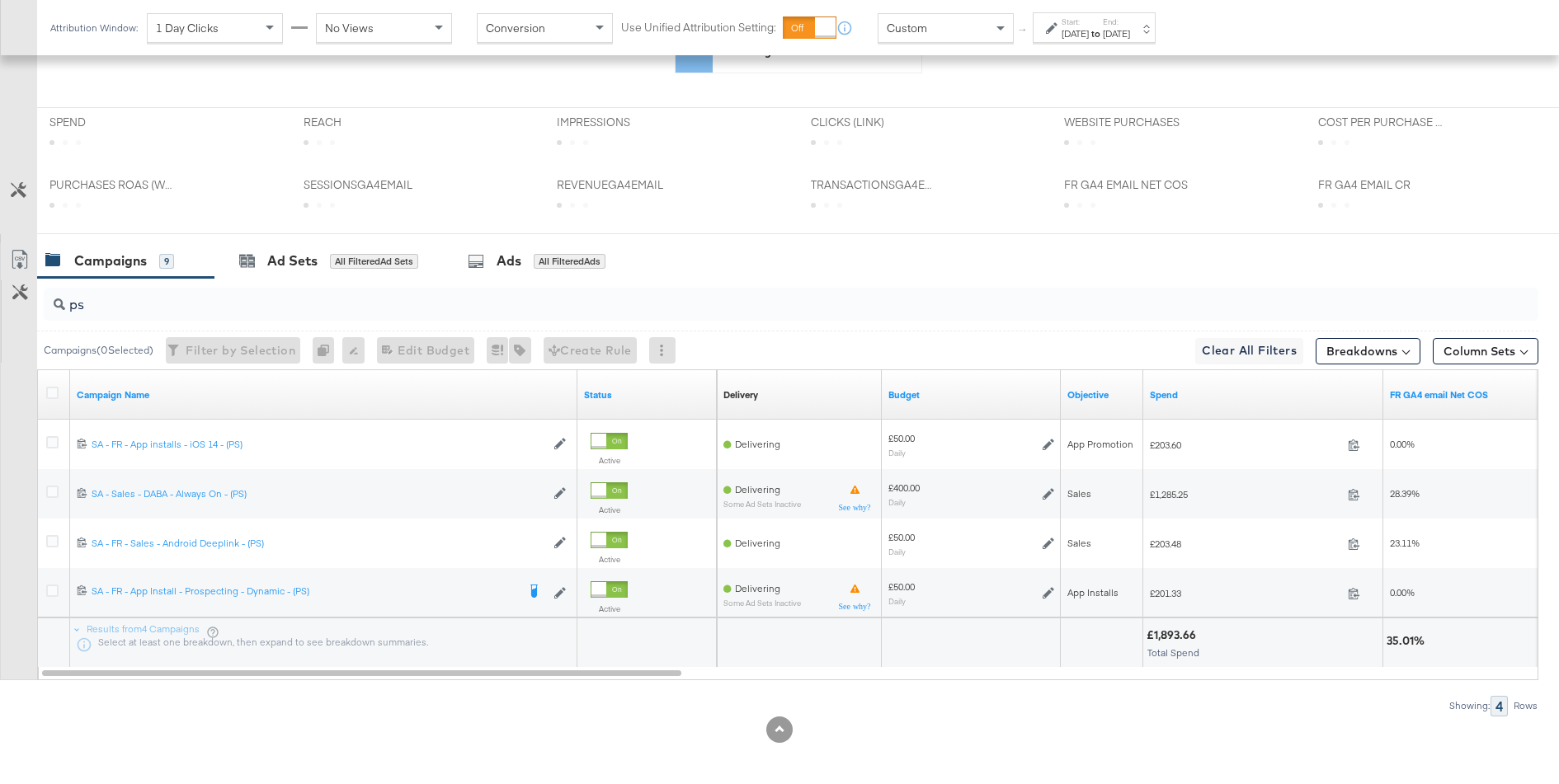
scroll to position [671, 0]
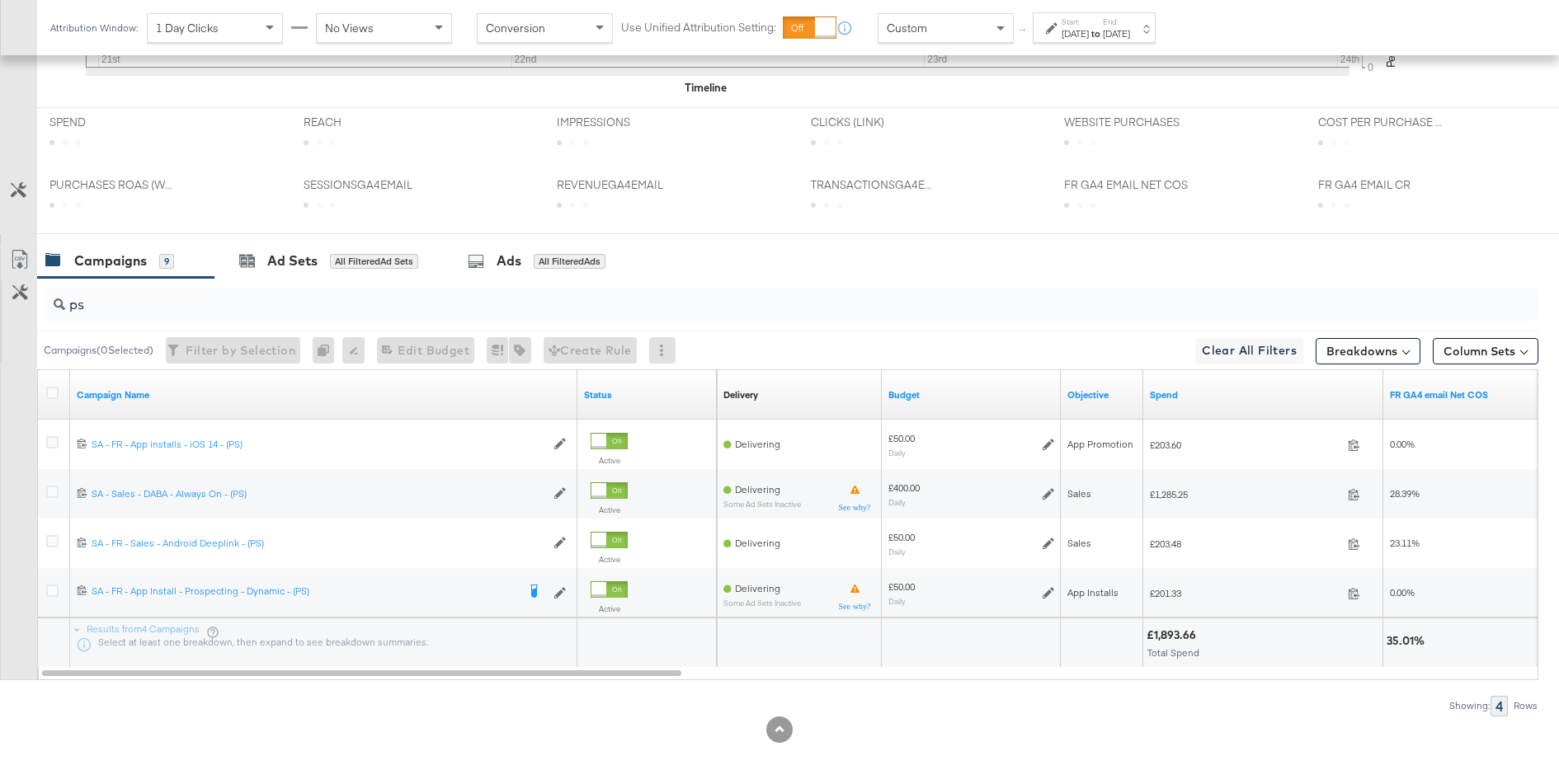
click at [1179, 628] on div "£1,893.66" at bounding box center [1173, 635] width 54 height 16
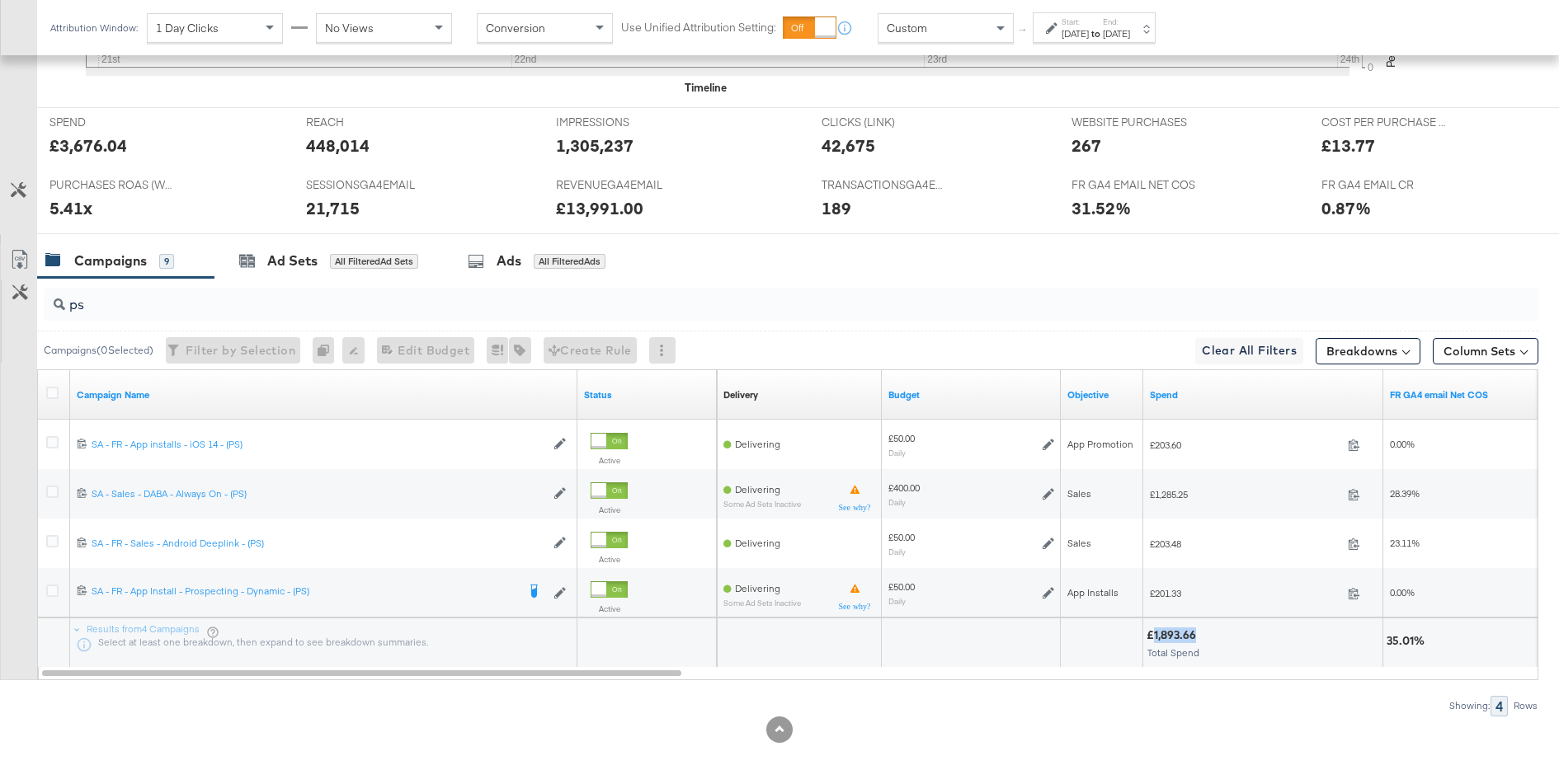
click at [1179, 628] on div "£1,893.66" at bounding box center [1173, 635] width 54 height 16
copy div "1,893.66"
